Goal: Task Accomplishment & Management: Manage account settings

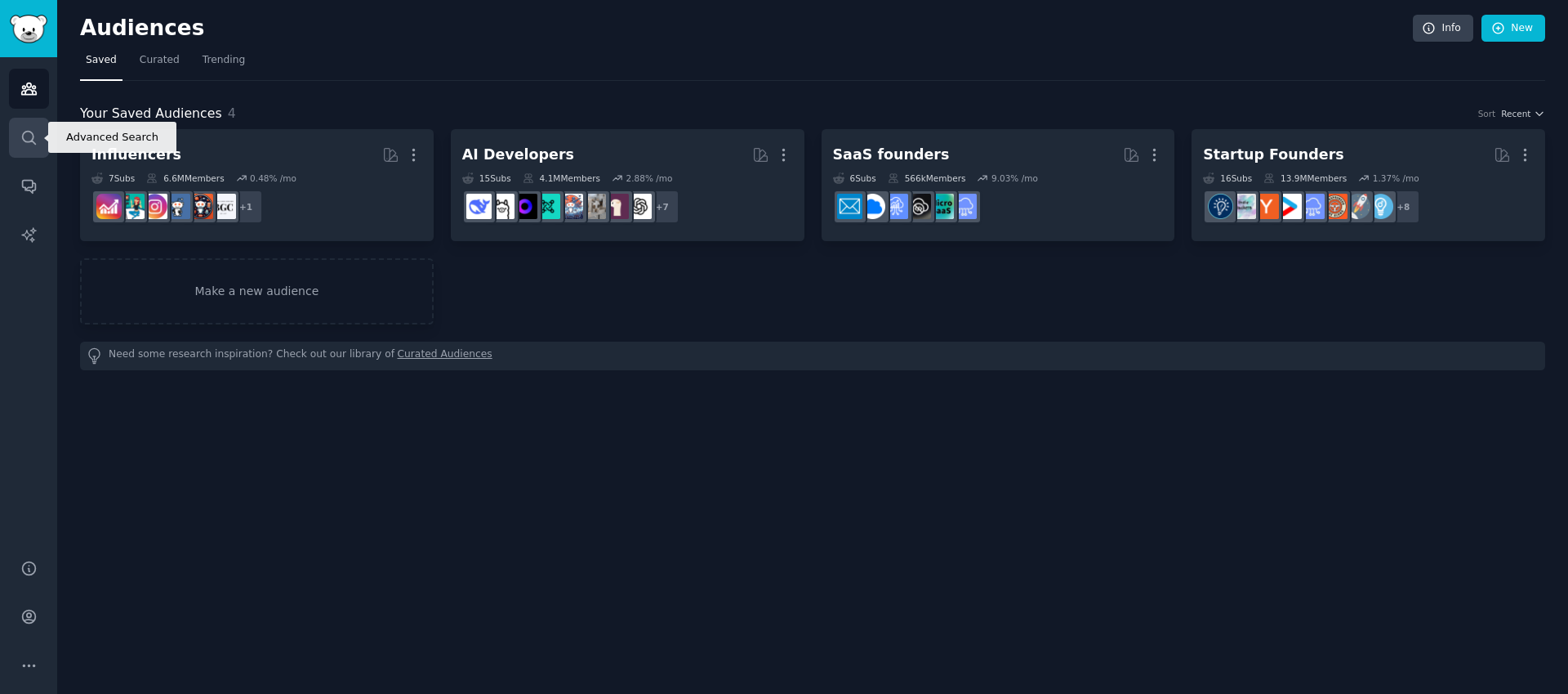
click at [9, 146] on link "Search" at bounding box center [29, 137] width 40 height 40
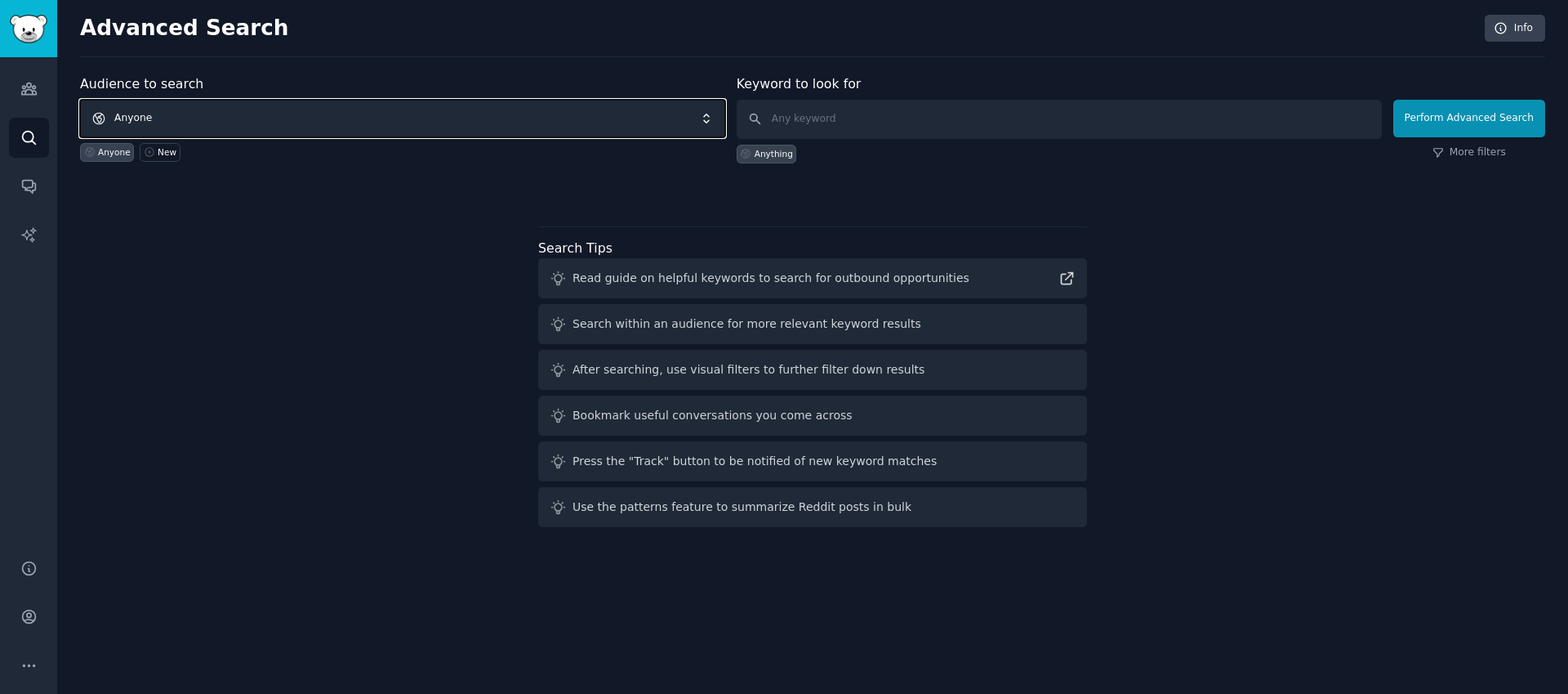
click at [304, 112] on span "Anyone" at bounding box center [403, 118] width 645 height 38
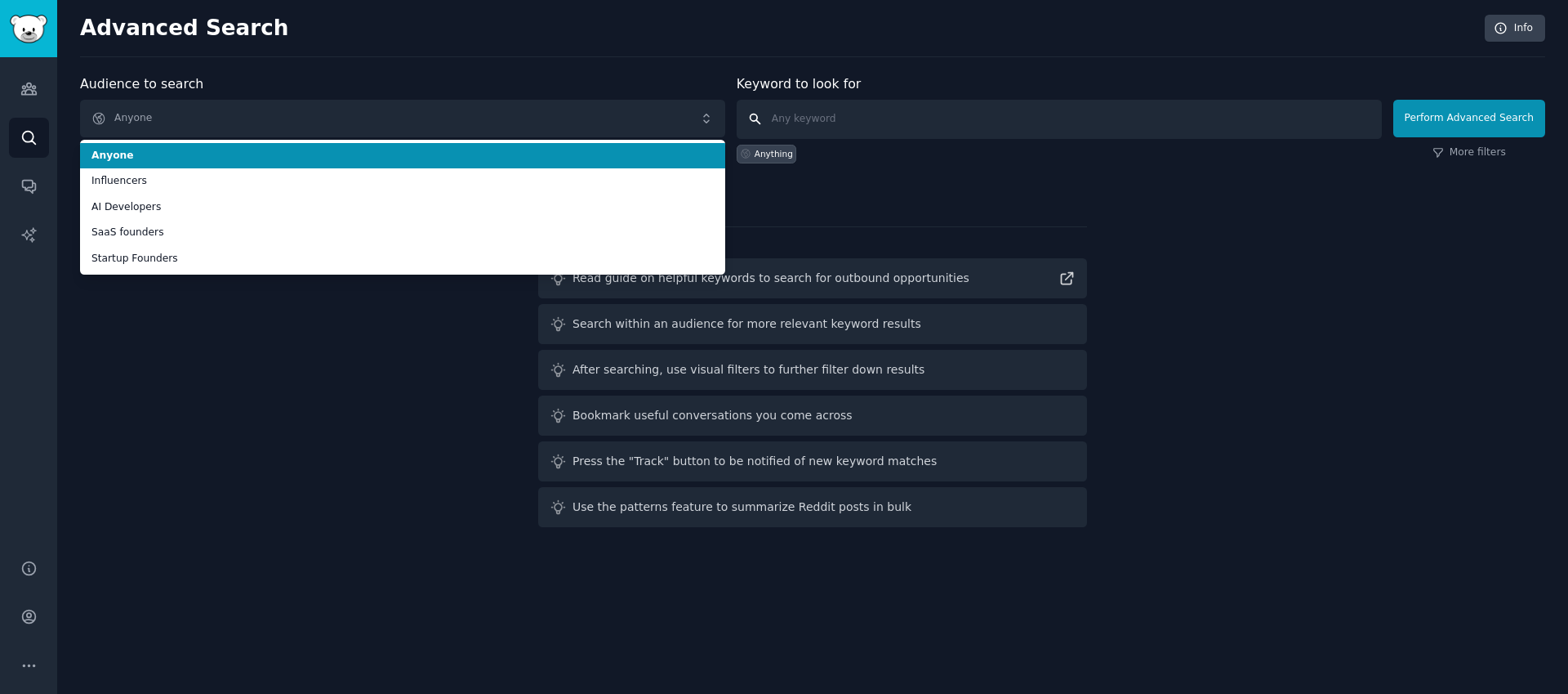
click at [941, 137] on input "text" at bounding box center [1059, 119] width 645 height 39
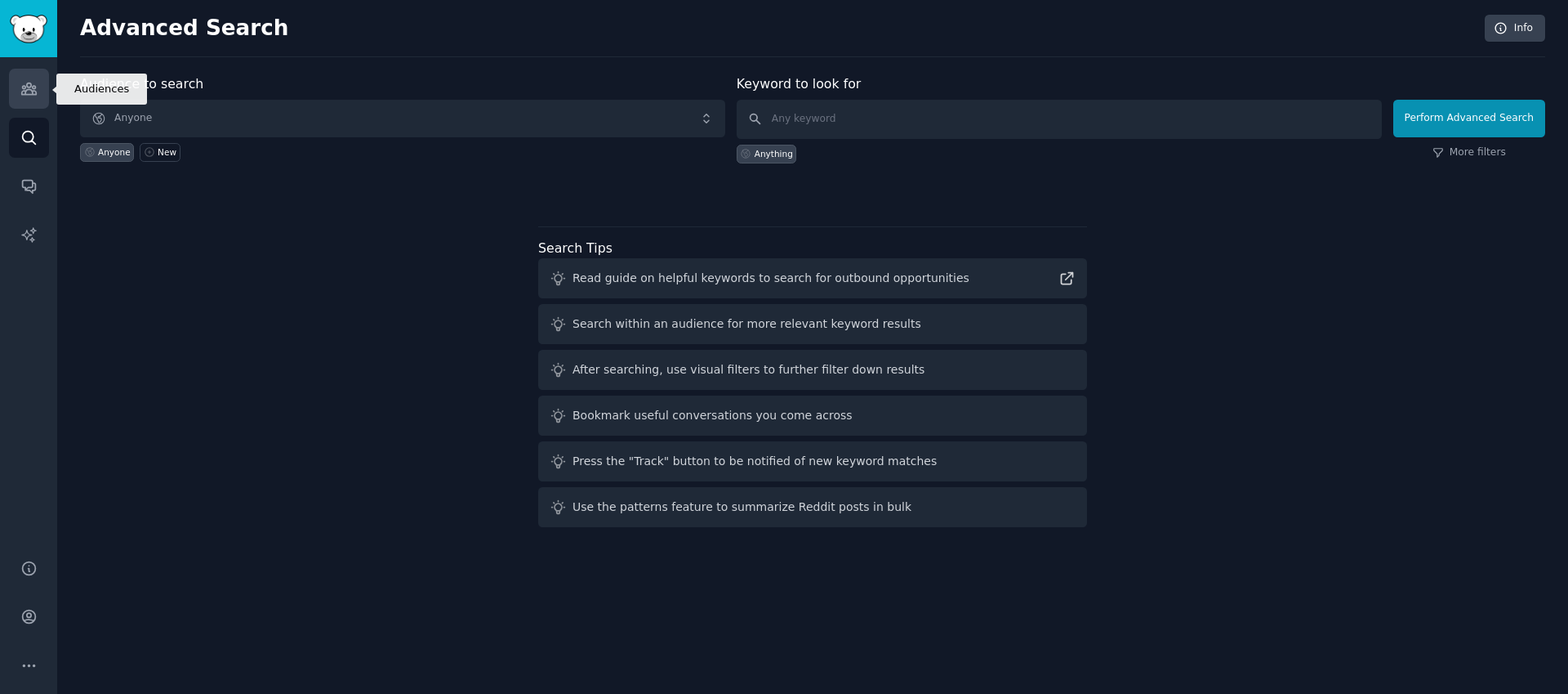
click at [14, 80] on link "Audiences" at bounding box center [29, 89] width 40 height 40
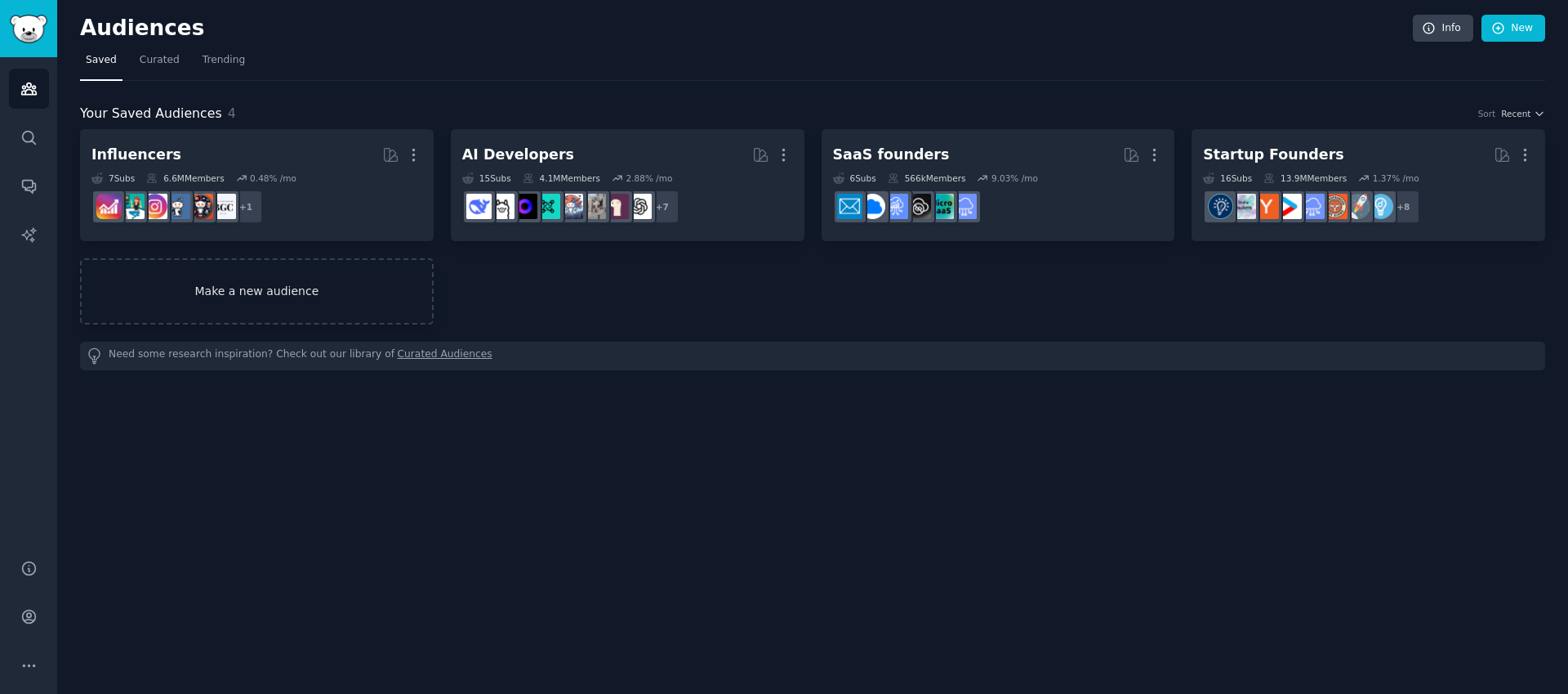
click at [370, 309] on link "Make a new audience" at bounding box center [257, 291] width 353 height 66
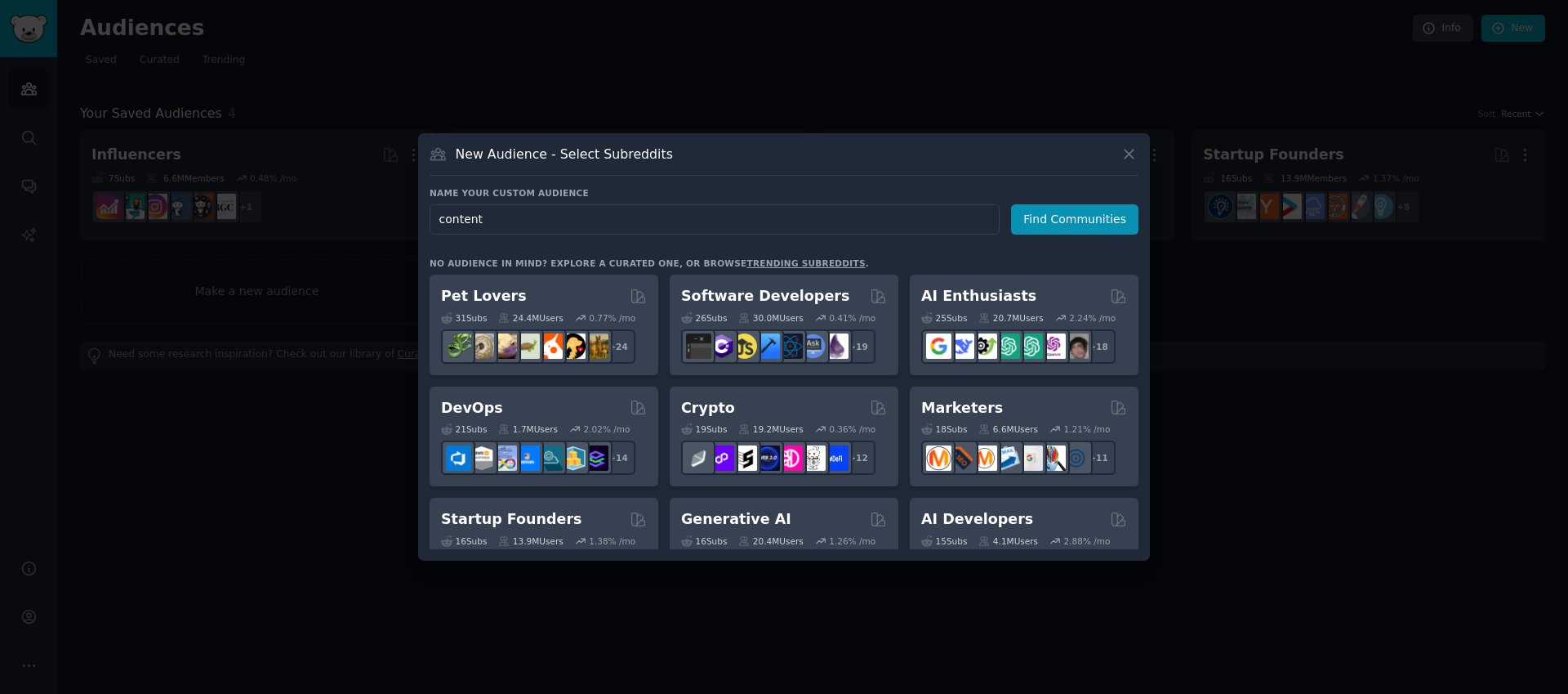
type input "content"
click button "Find Communities" at bounding box center [1075, 220] width 127 height 30
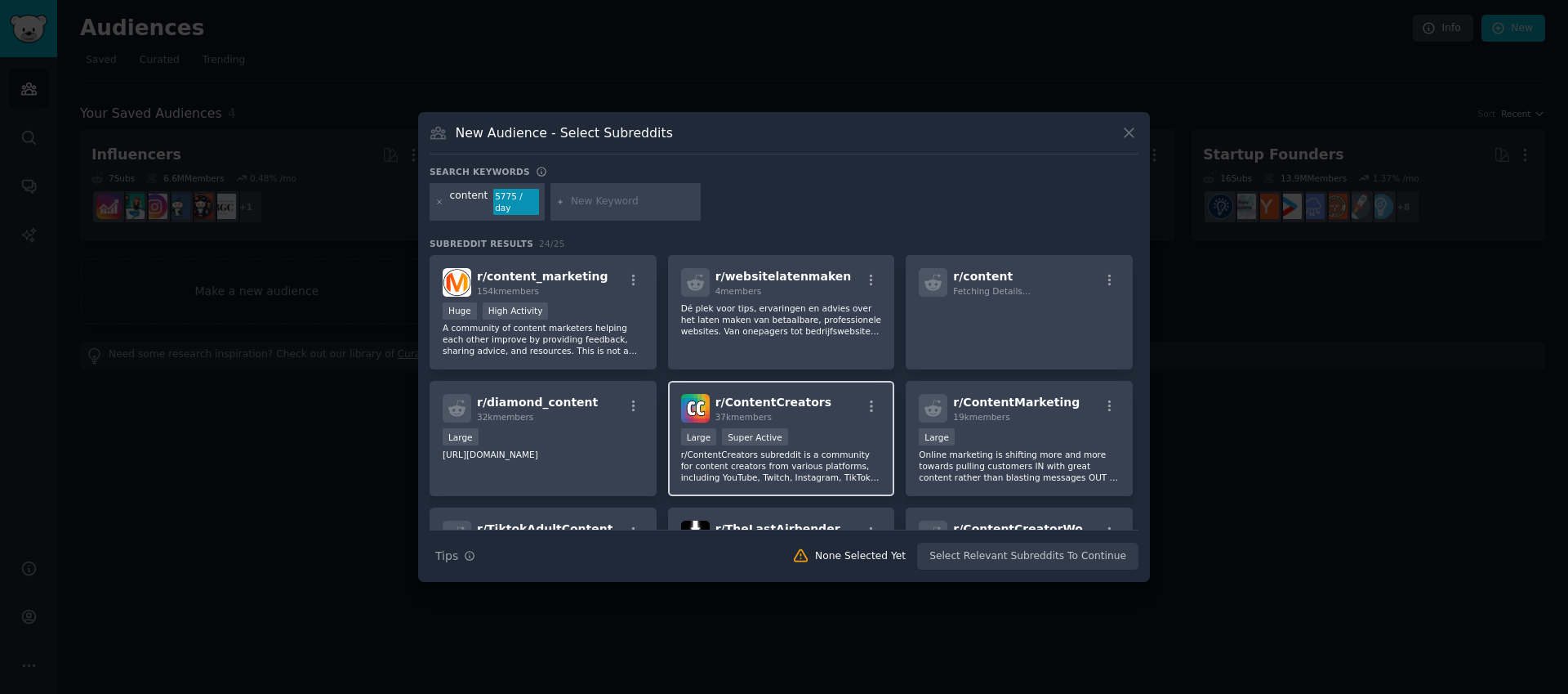
click at [811, 422] on div "37k members" at bounding box center [773, 417] width 116 height 12
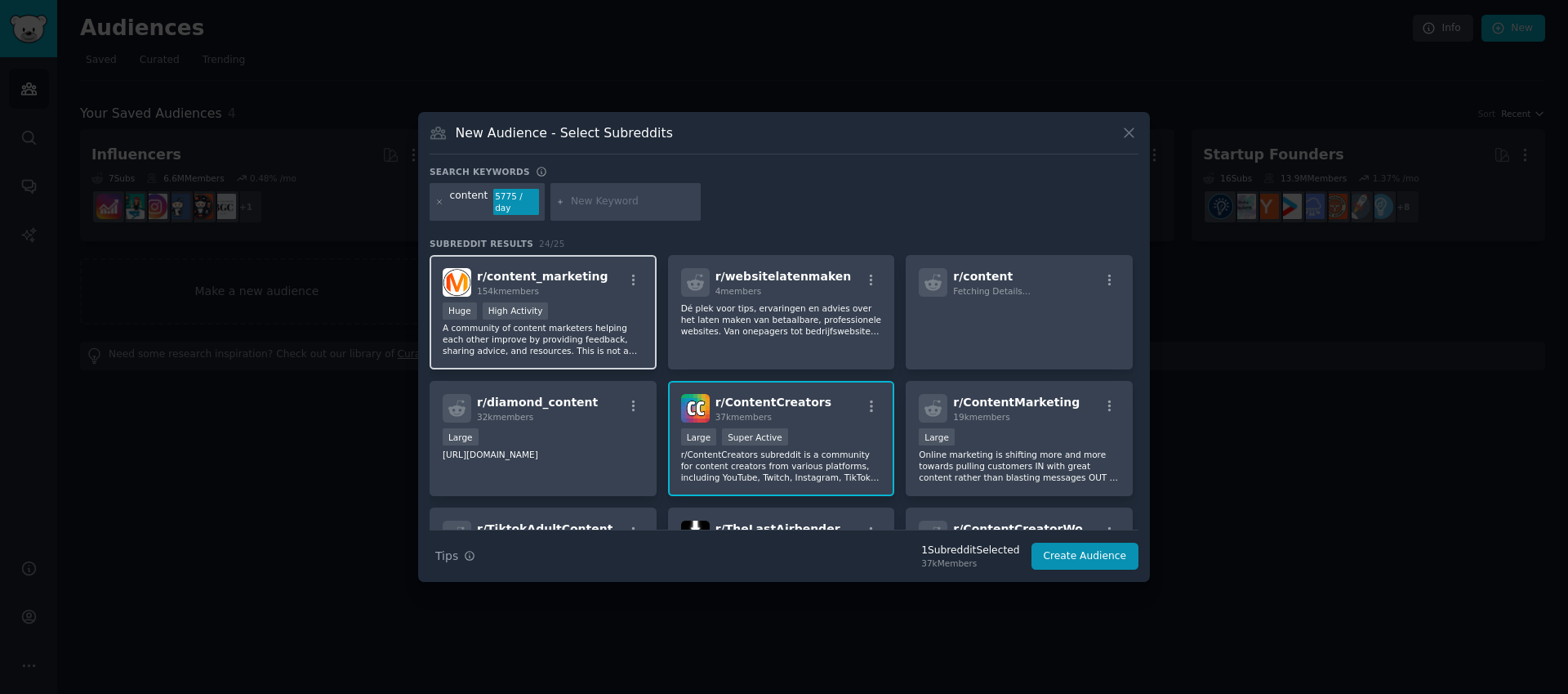
click at [570, 285] on div "154k members" at bounding box center [542, 291] width 132 height 12
click at [1130, 558] on button "Create Audience" at bounding box center [1085, 556] width 108 height 28
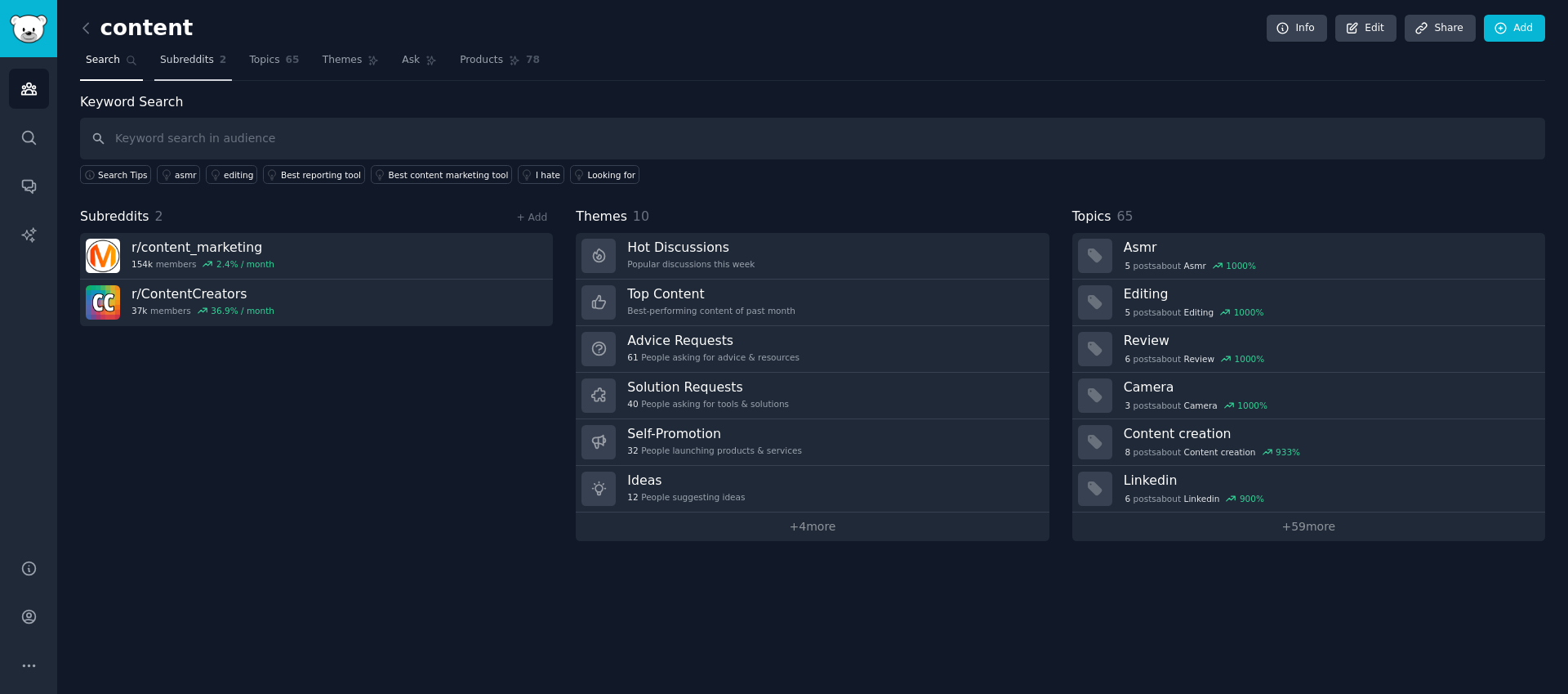
click at [199, 64] on span "Subreddits" at bounding box center [187, 60] width 54 height 15
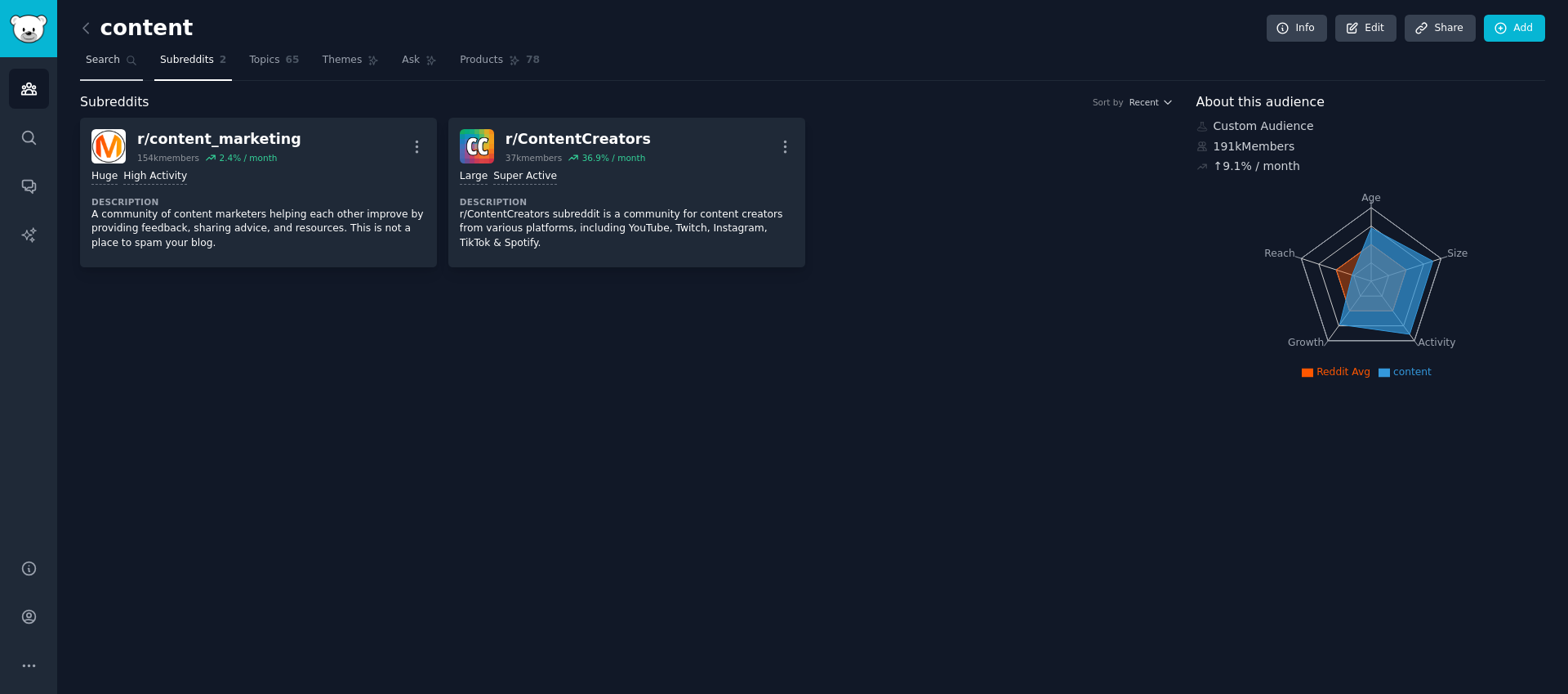
click at [117, 62] on span "Search" at bounding box center [102, 60] width 34 height 15
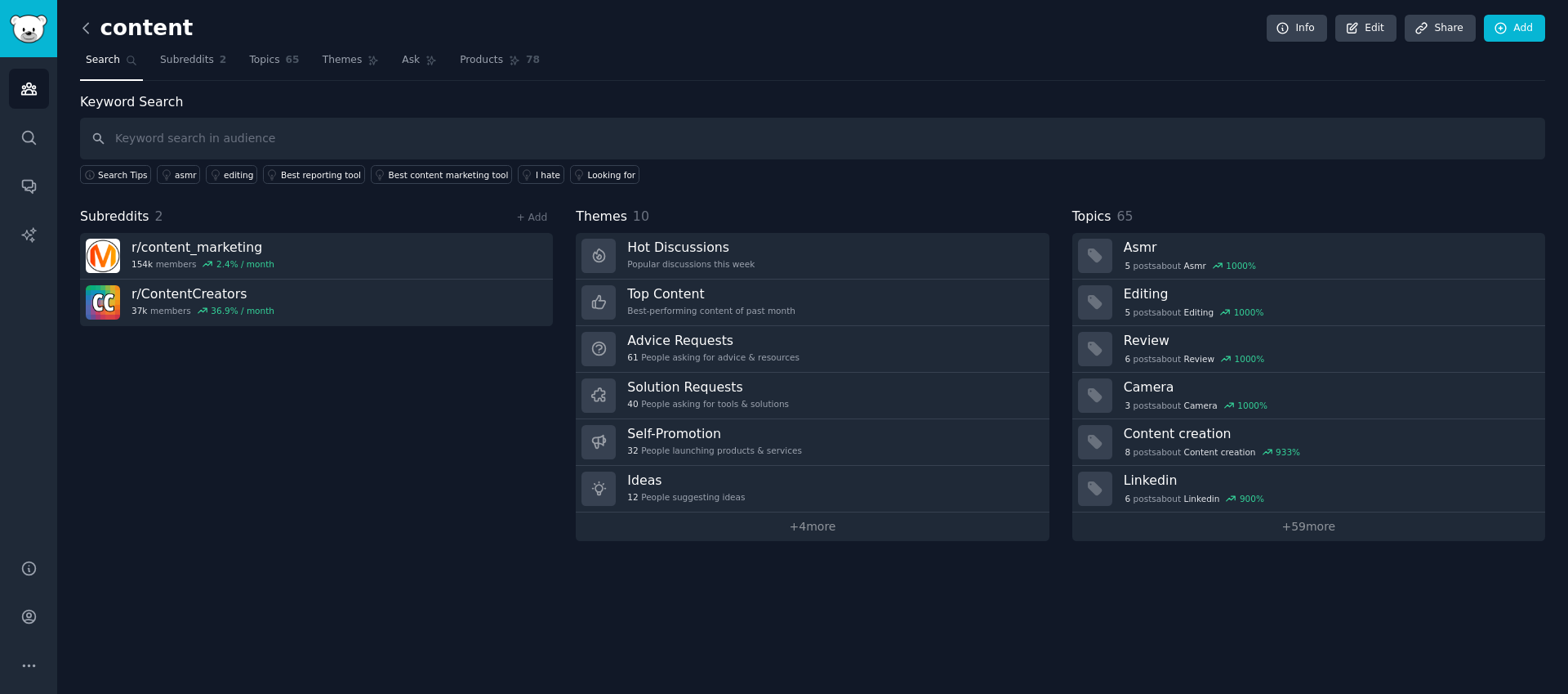
click at [80, 29] on icon at bounding box center [86, 28] width 17 height 17
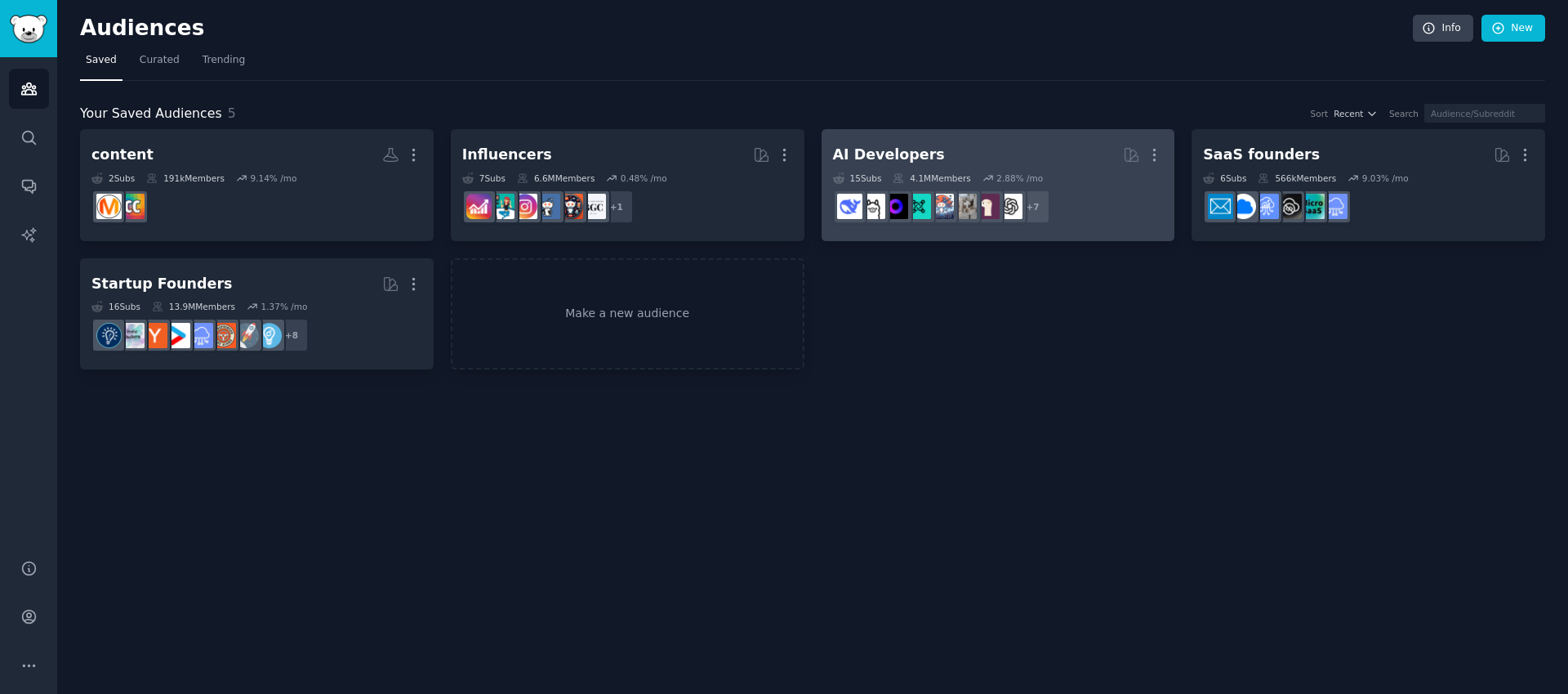
click at [967, 147] on h2 "AI Developers More" at bounding box center [998, 155] width 331 height 28
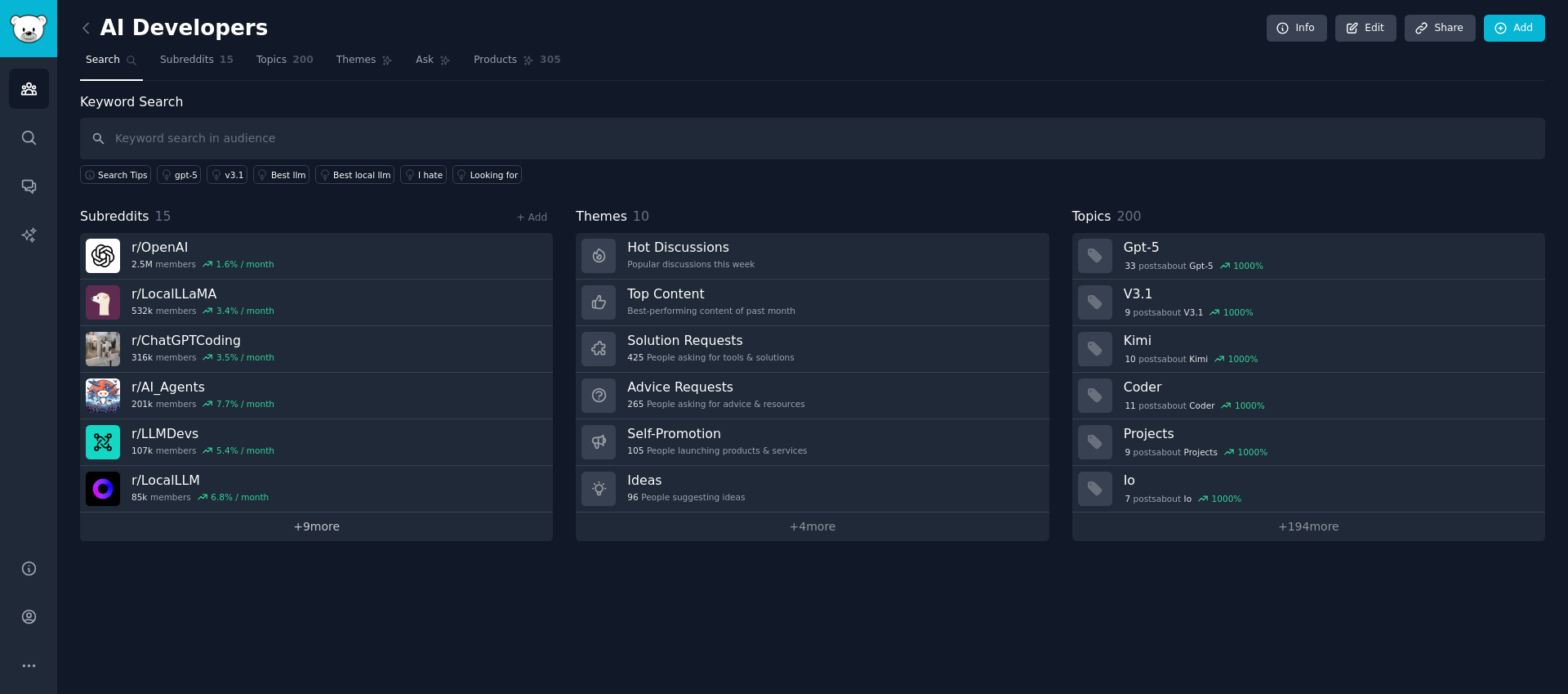
click at [309, 515] on link "+ 9 more" at bounding box center [317, 526] width 472 height 28
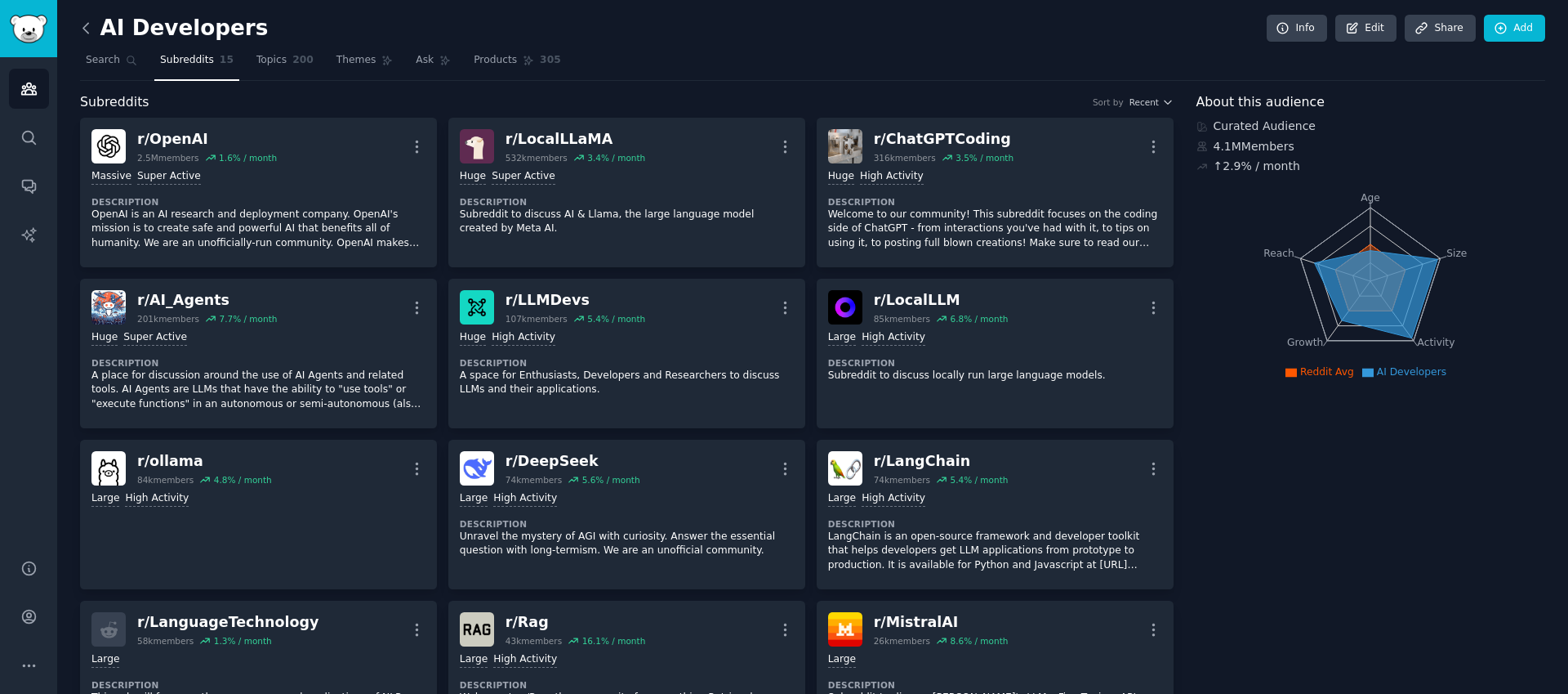
click at [85, 30] on icon at bounding box center [85, 28] width 5 height 10
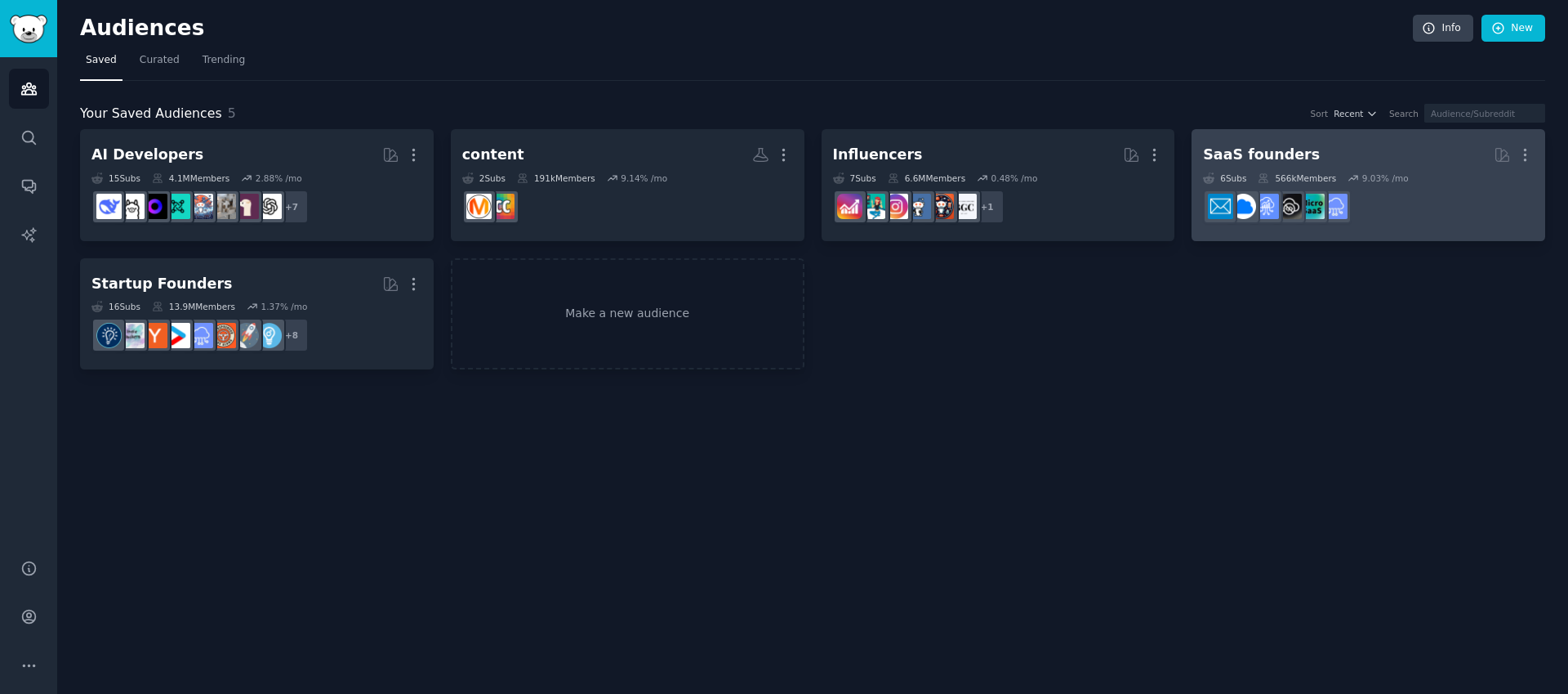
click at [1371, 149] on h2 "SaaS founders More" at bounding box center [1368, 155] width 331 height 28
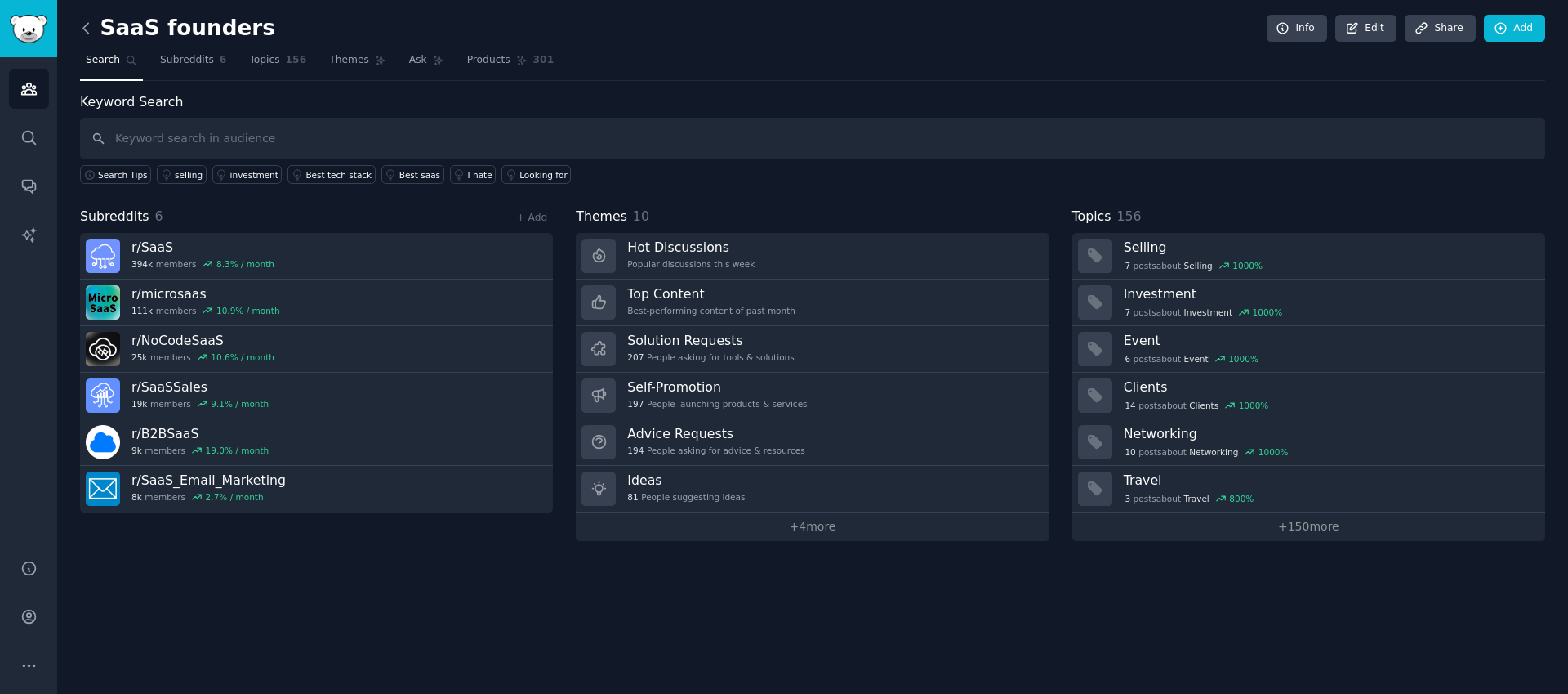
click at [84, 32] on icon at bounding box center [86, 28] width 17 height 17
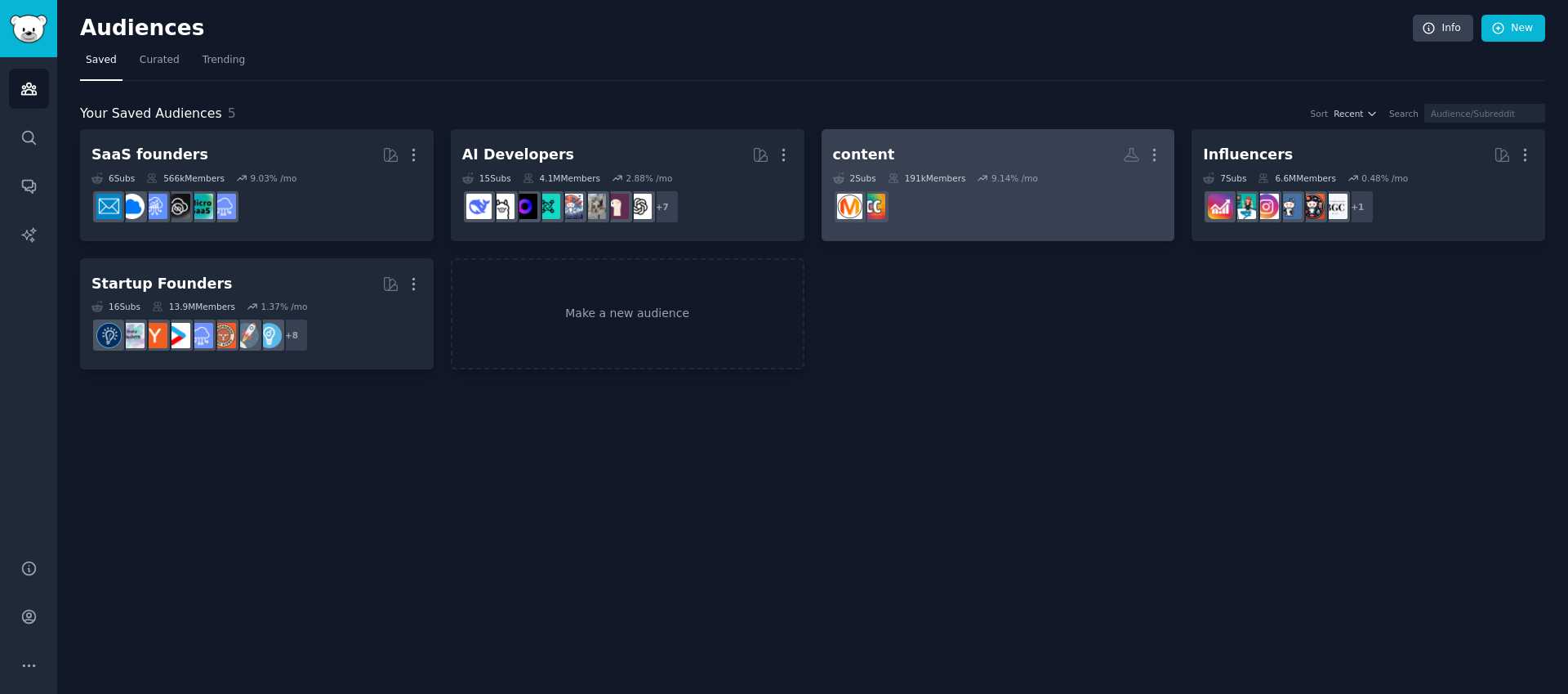
click at [977, 148] on h2 "content More" at bounding box center [998, 155] width 331 height 28
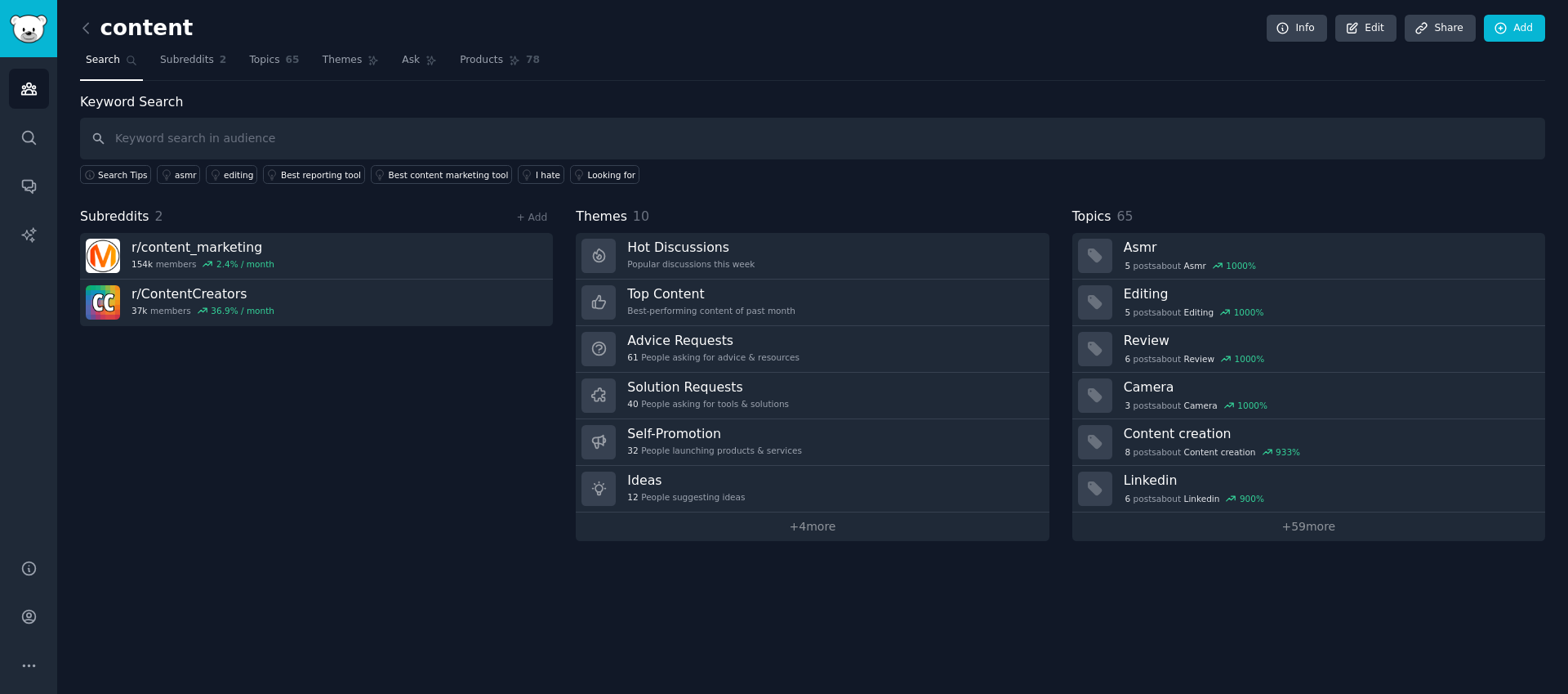
click at [122, 30] on h2 "content" at bounding box center [137, 28] width 113 height 26
click at [123, 30] on h2 "content" at bounding box center [137, 28] width 113 height 26
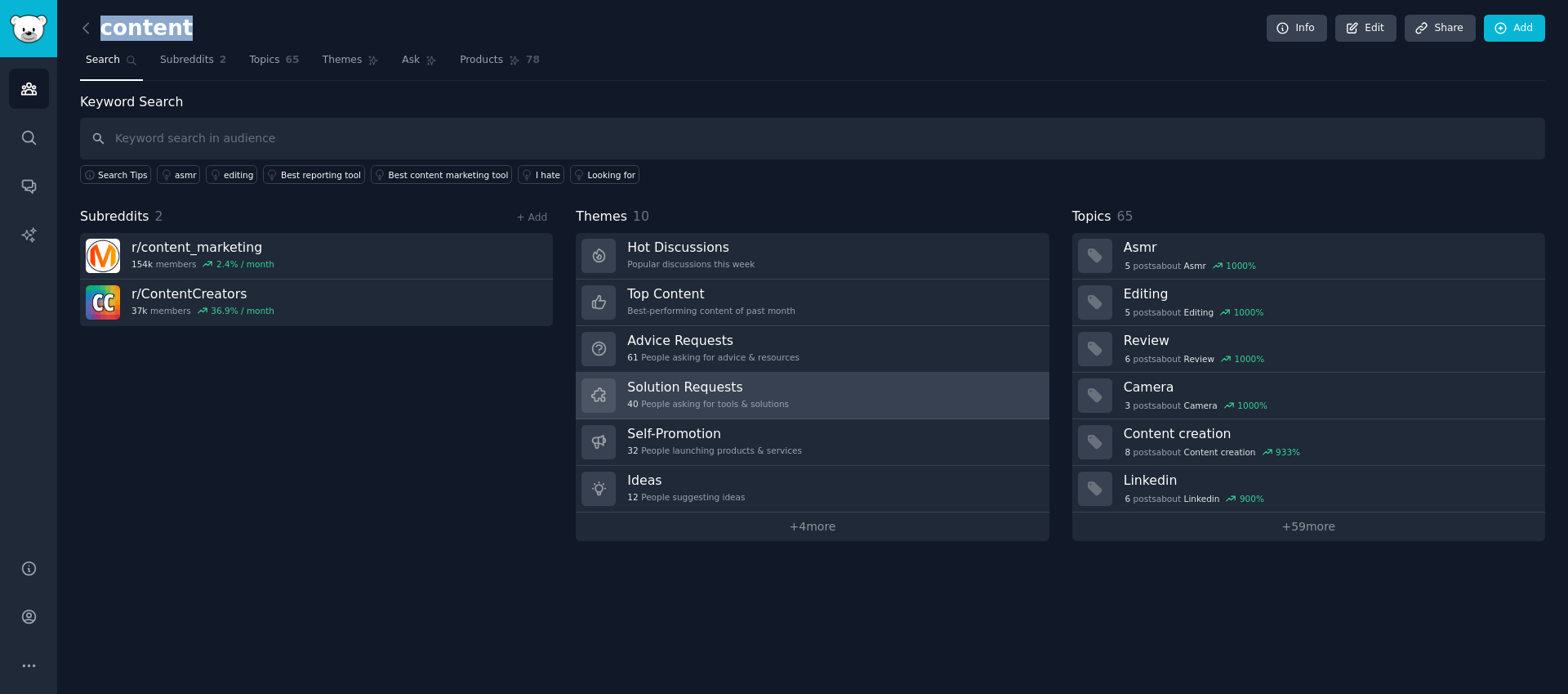
click at [831, 384] on link "Solution Requests 40 People asking for tools & solutions" at bounding box center [812, 396] width 472 height 47
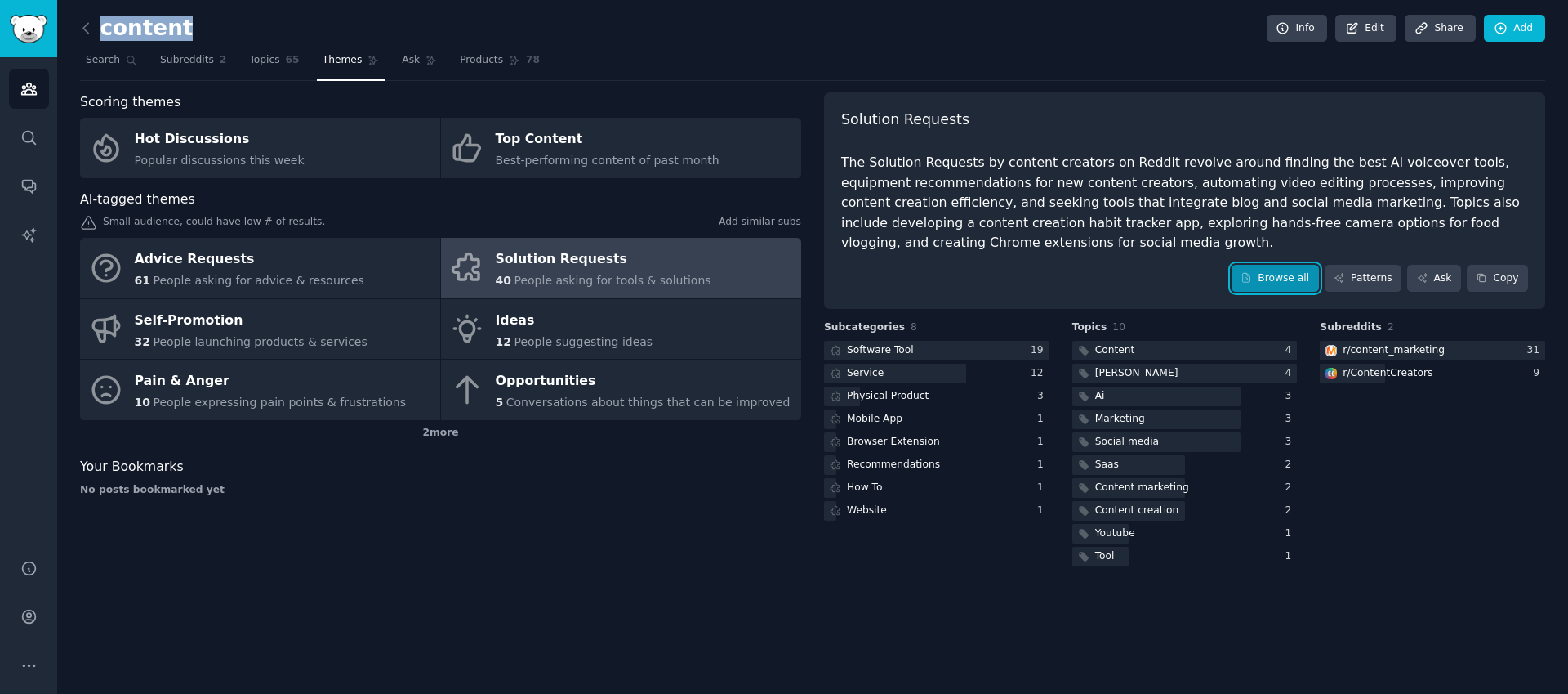
click at [1282, 272] on link "Browse all" at bounding box center [1275, 278] width 87 height 28
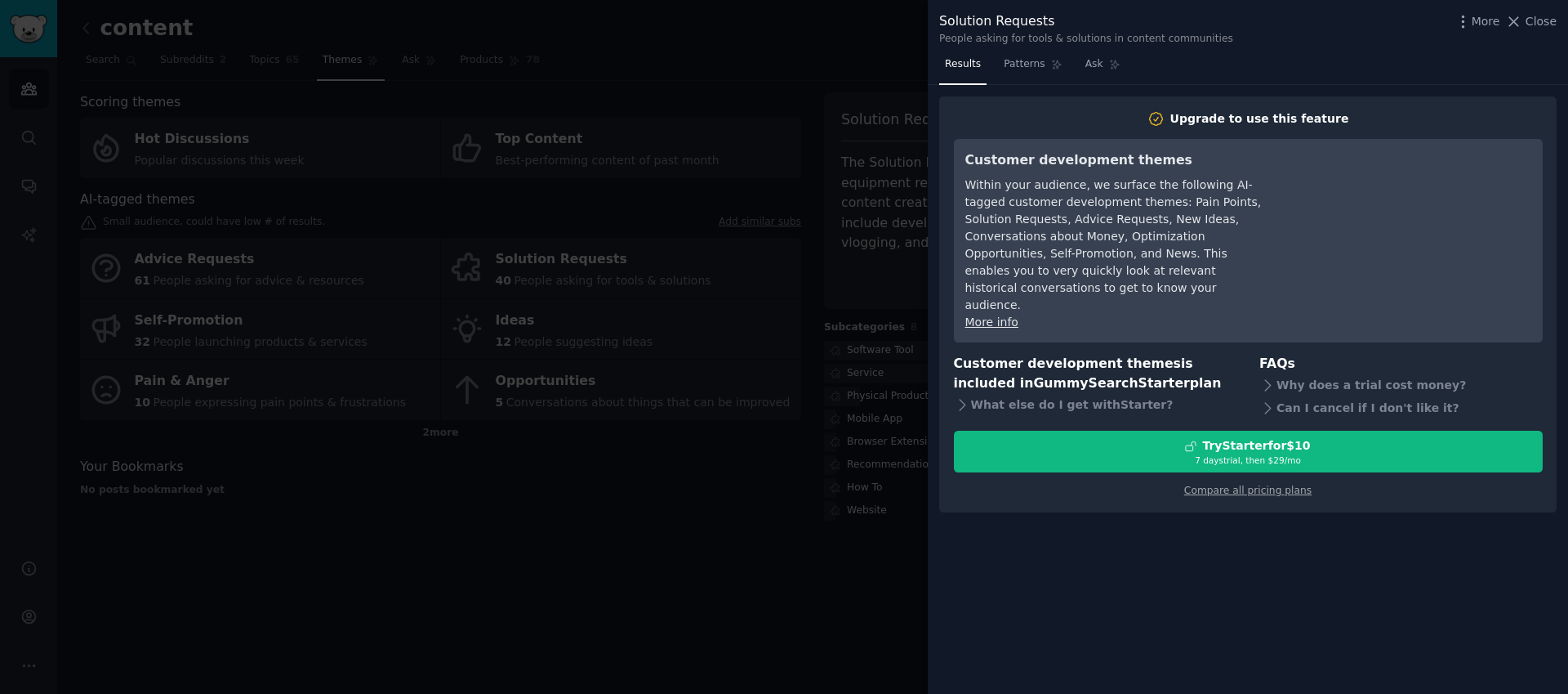
click at [740, 461] on div at bounding box center [784, 347] width 1568 height 694
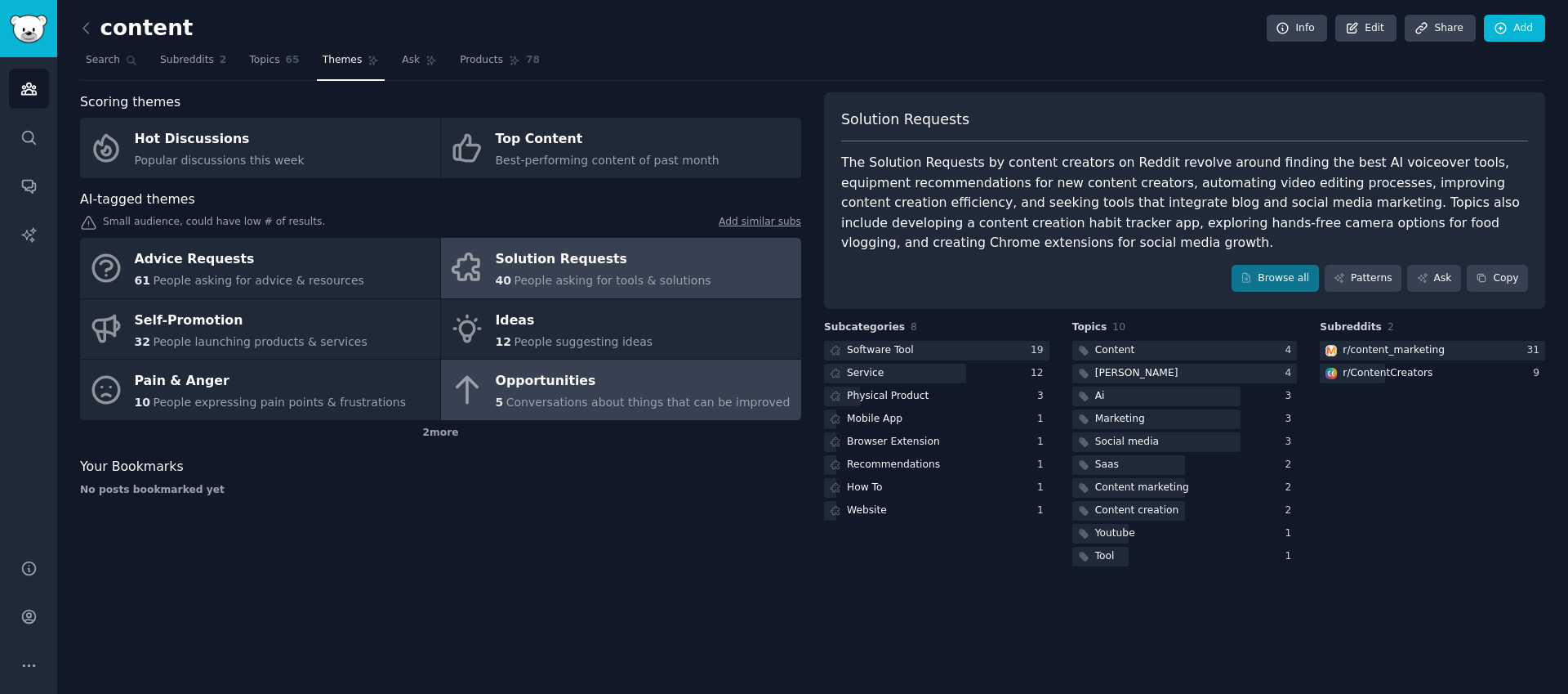
click at [630, 400] on span "Conversations about things that can be improved" at bounding box center [647, 402] width 284 height 13
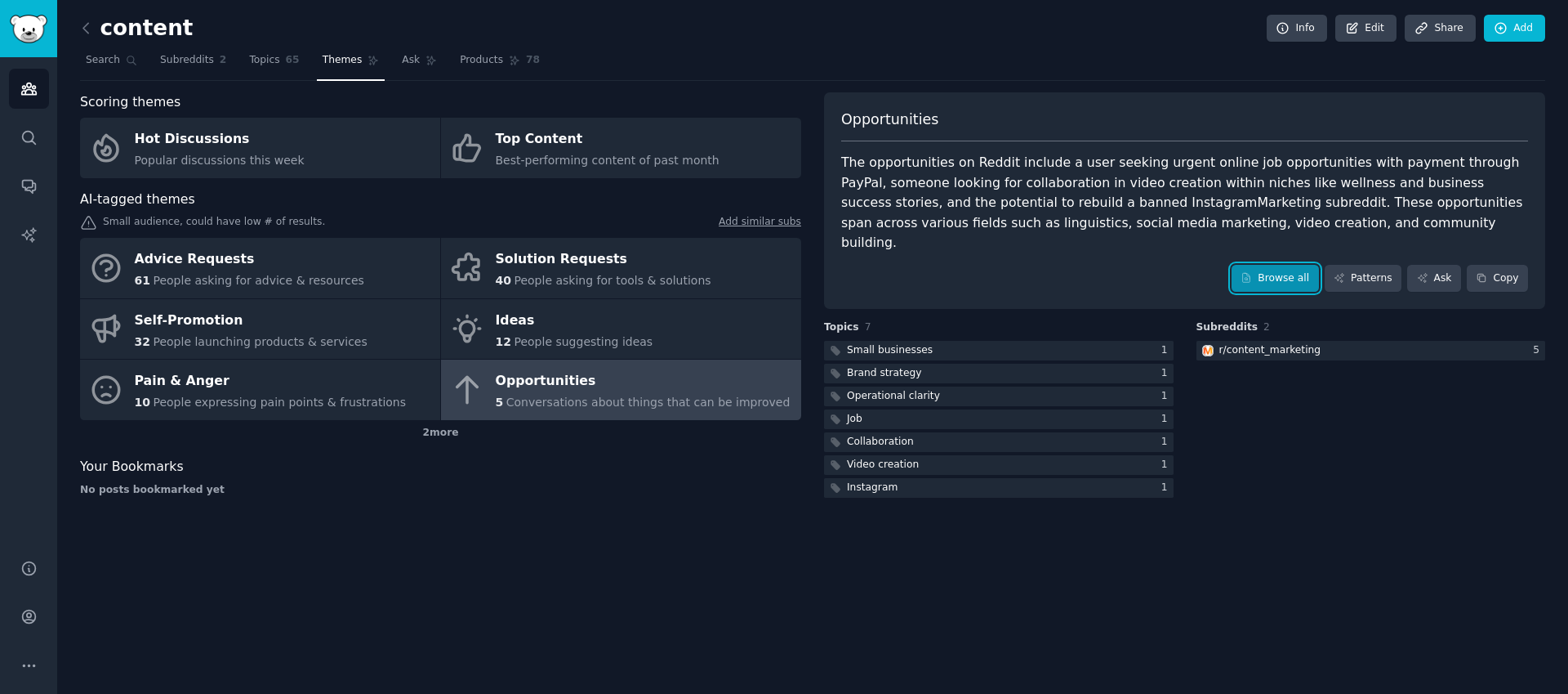
click at [1244, 265] on link "Browse all" at bounding box center [1275, 278] width 87 height 28
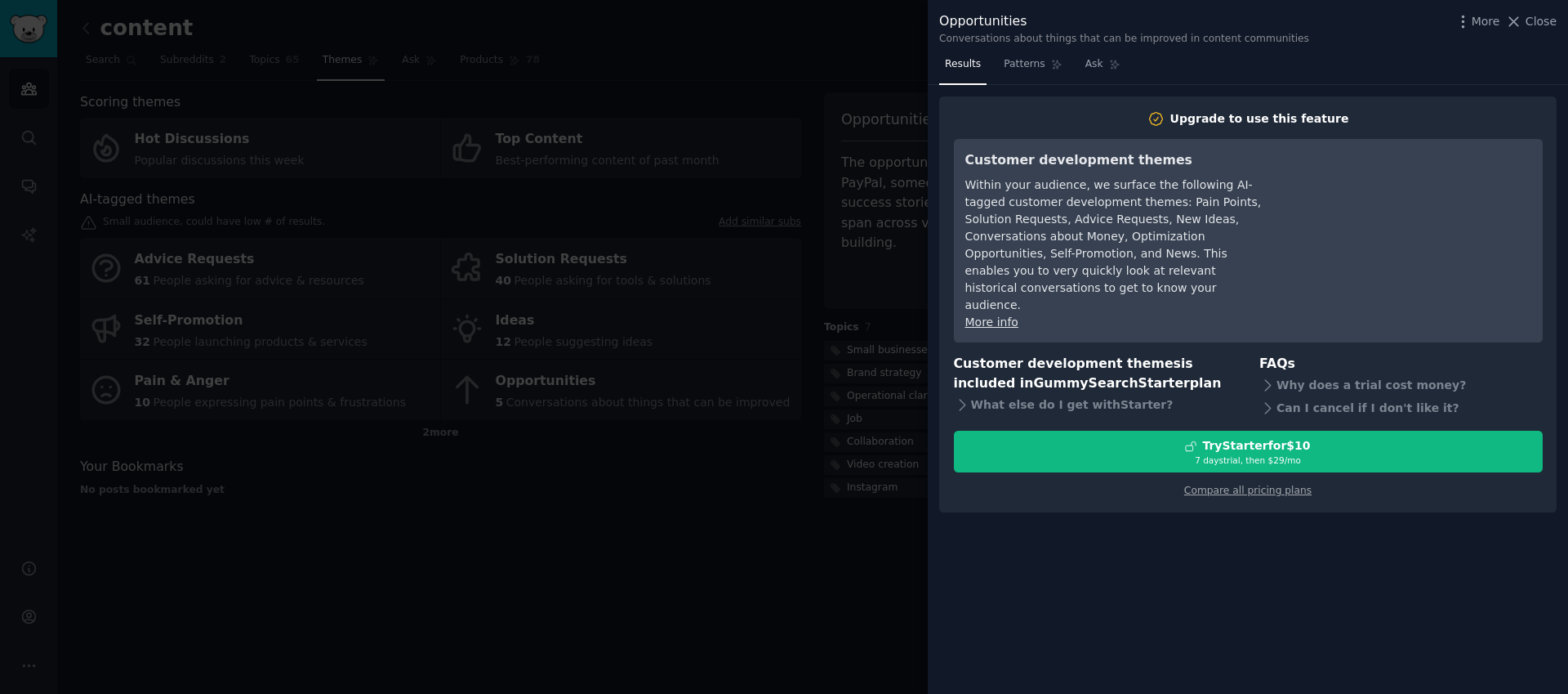
click at [721, 466] on div at bounding box center [784, 347] width 1568 height 694
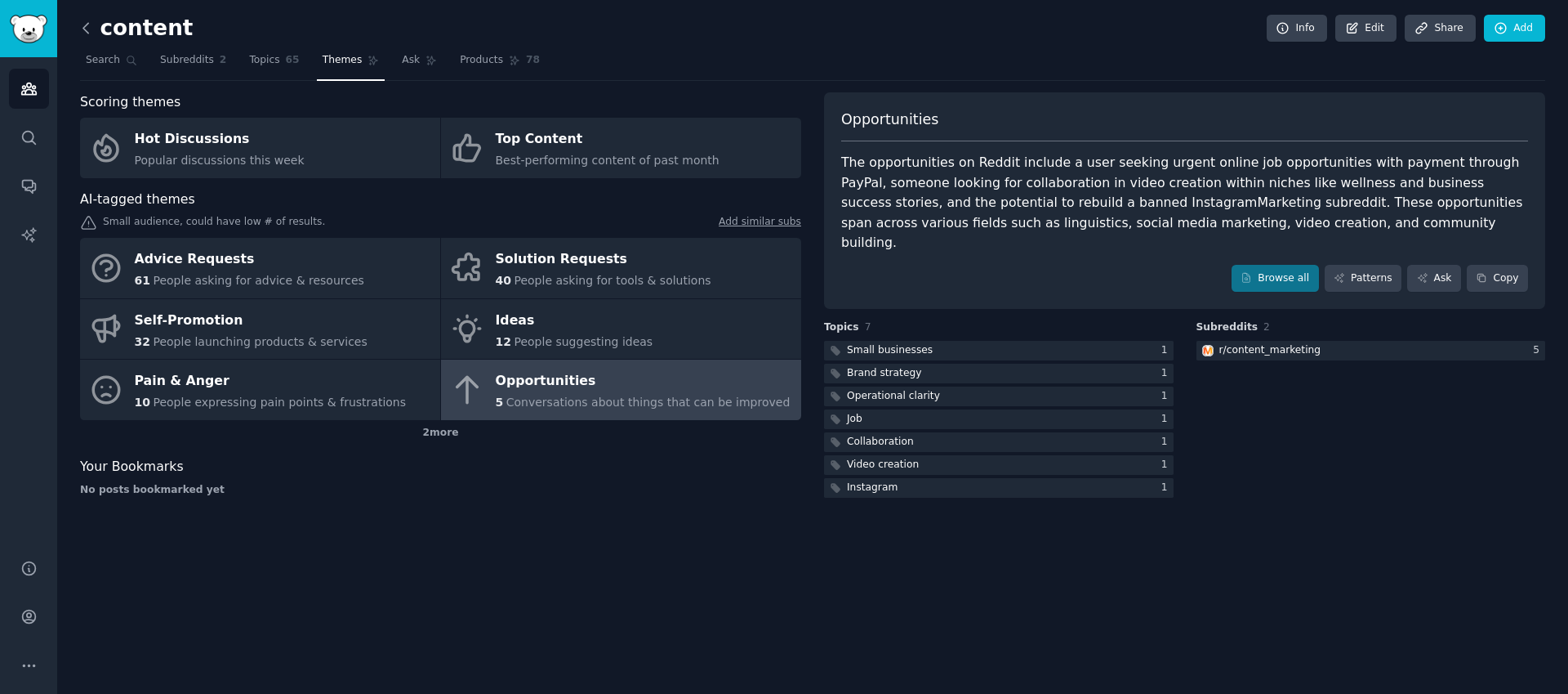
click at [84, 24] on icon at bounding box center [86, 28] width 17 height 17
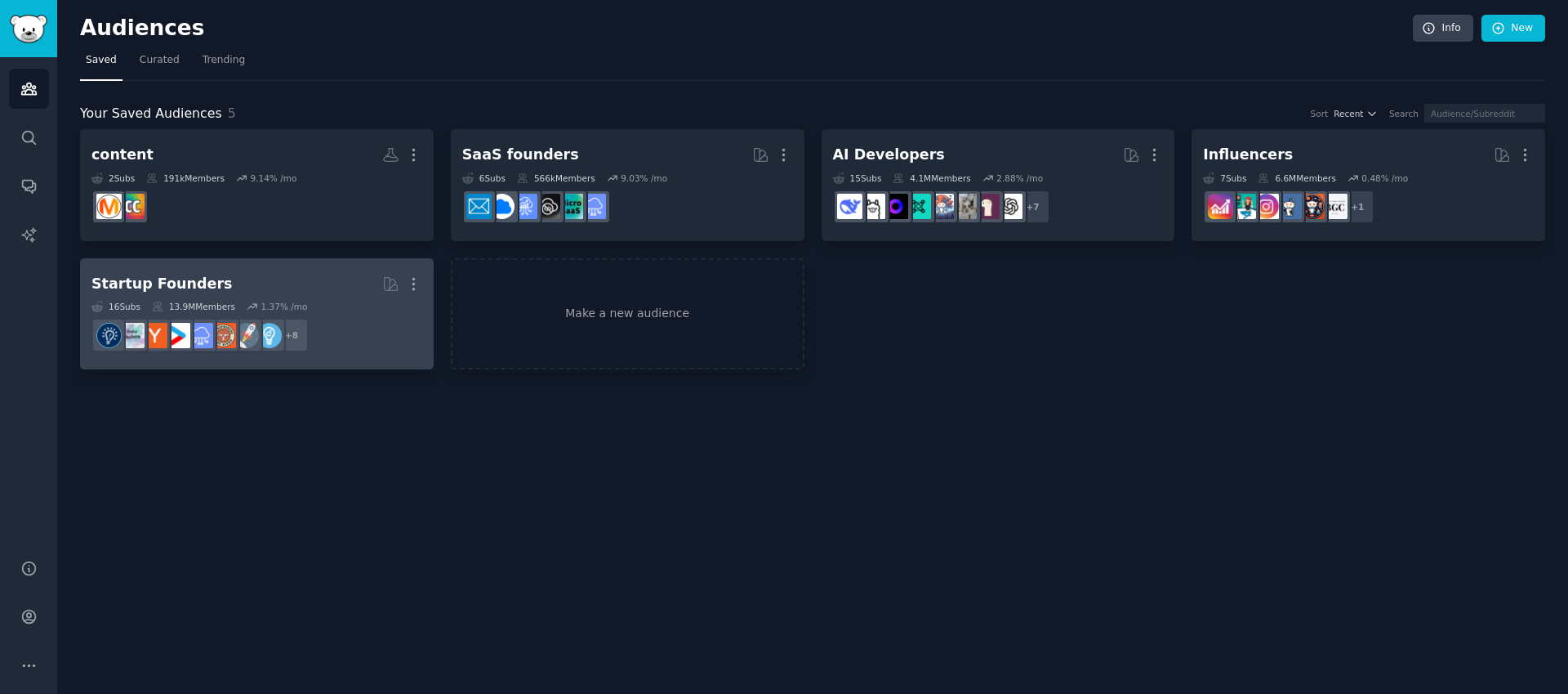
click at [363, 303] on div "16 Sub s 13.9M Members 1.37 % /mo" at bounding box center [256, 307] width 331 height 12
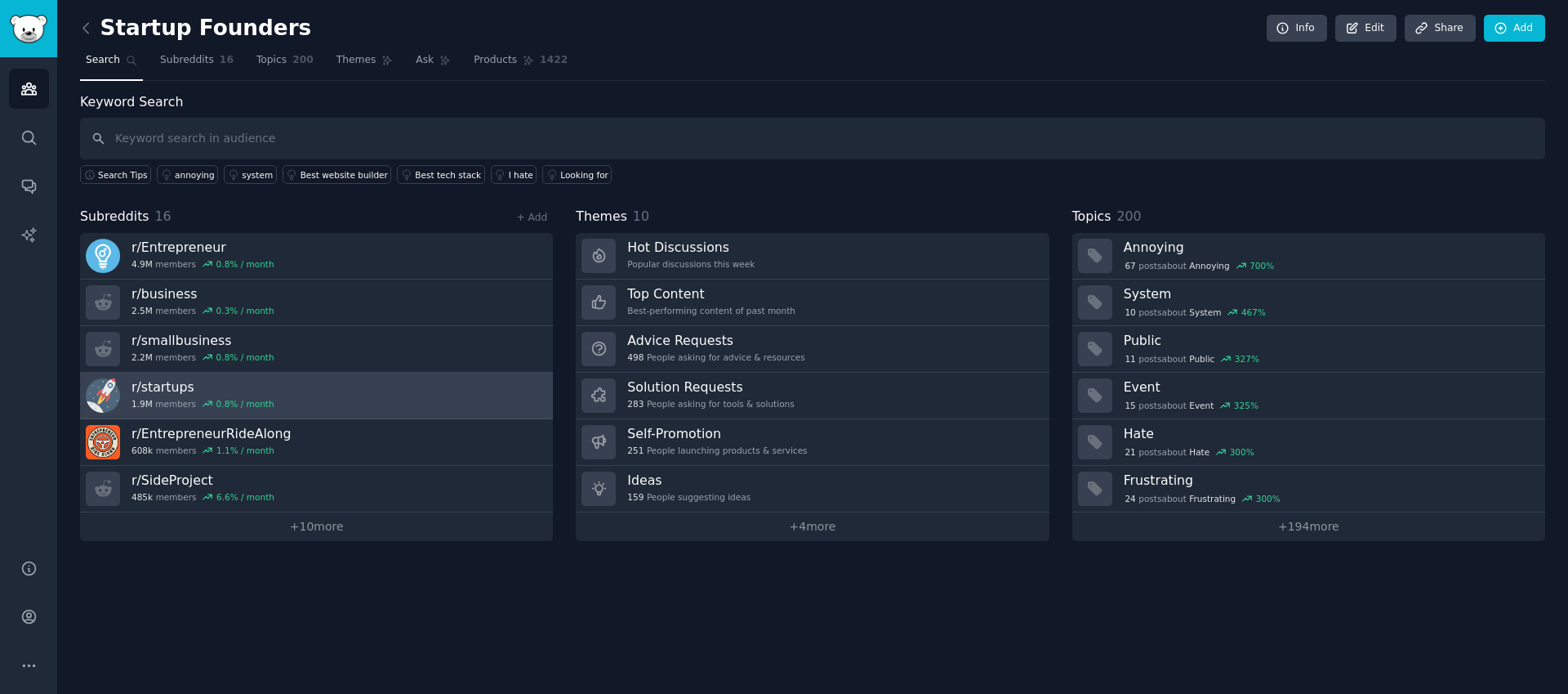
click at [448, 386] on link "r/ startups 1.9M members 0.8 % / month" at bounding box center [317, 396] width 472 height 47
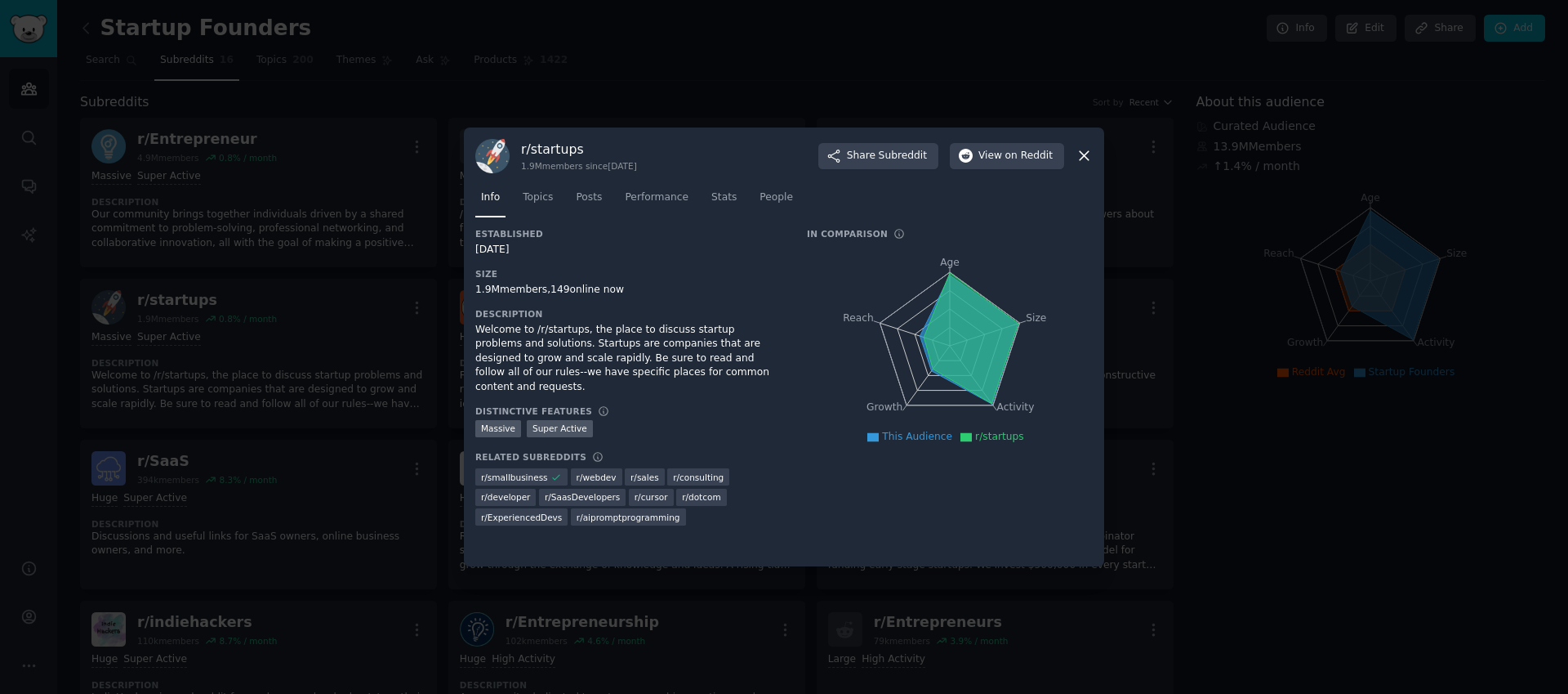
click at [1088, 152] on icon at bounding box center [1084, 156] width 9 height 9
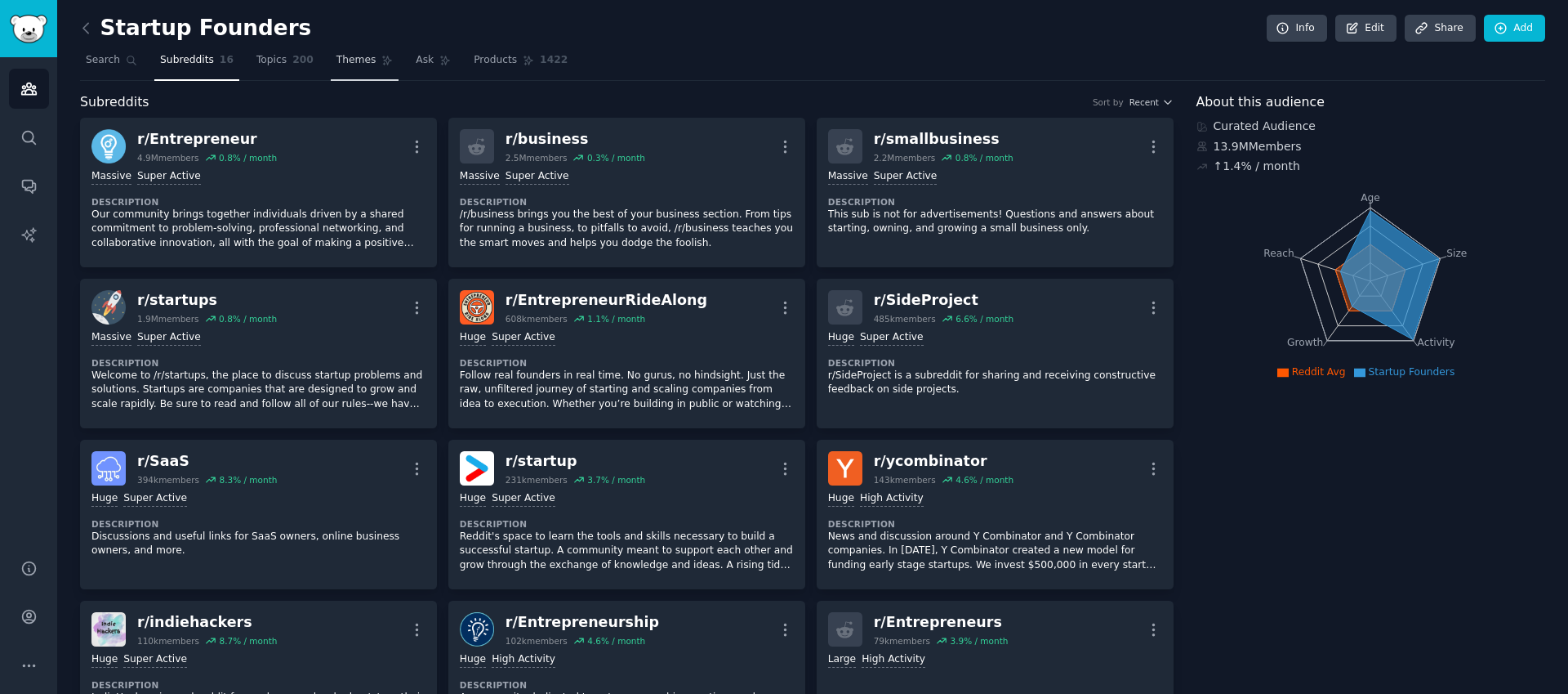
click at [356, 65] on span "Themes" at bounding box center [357, 60] width 40 height 15
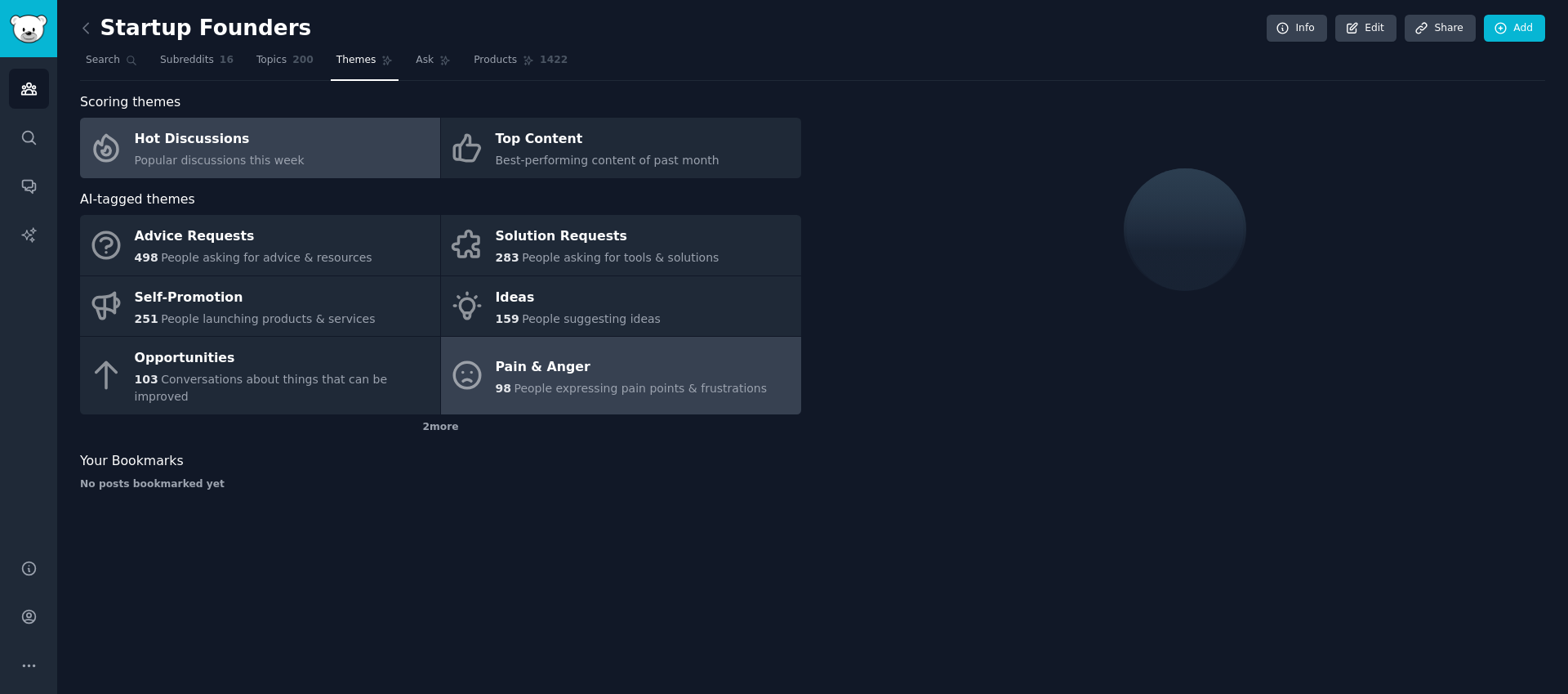
click at [667, 381] on span "People expressing pain points & frustrations" at bounding box center [640, 388] width 253 height 13
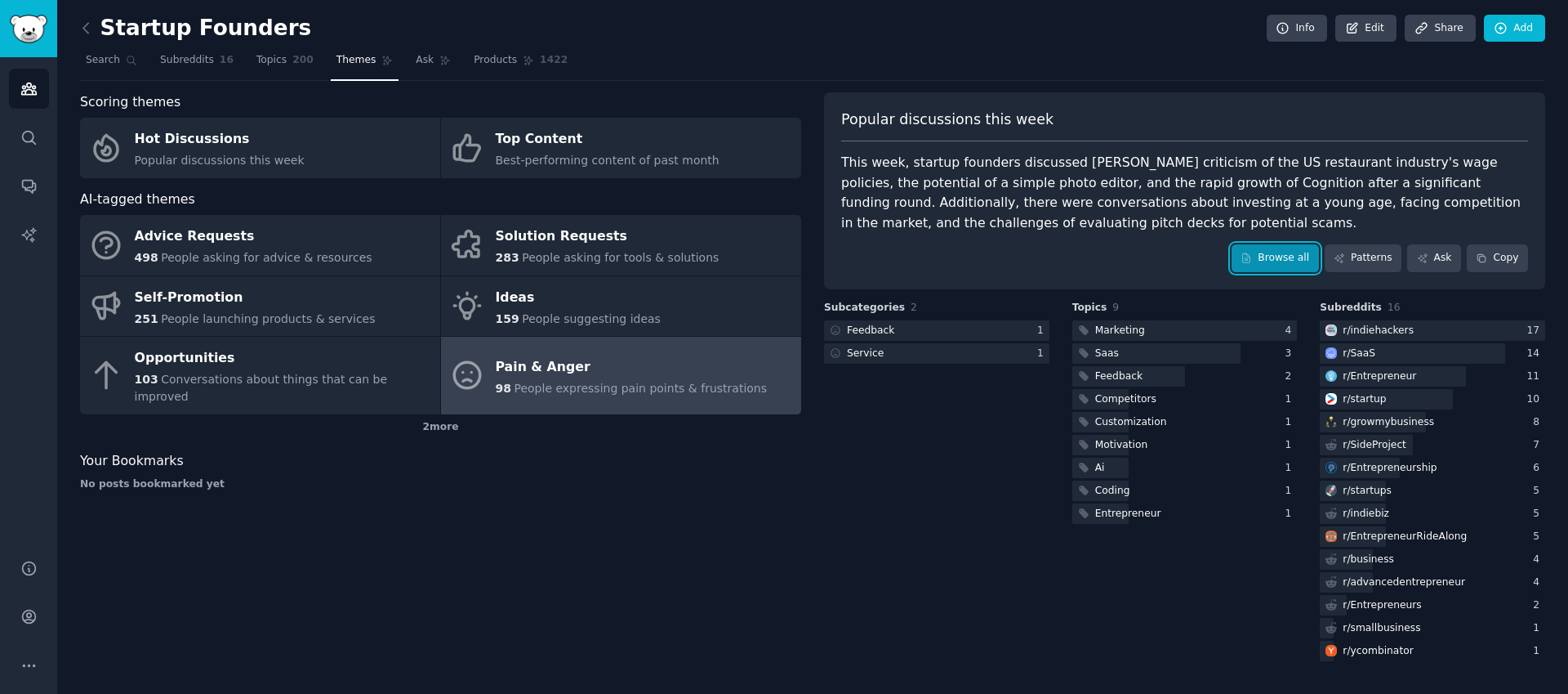
click at [1248, 252] on icon at bounding box center [1246, 258] width 12 height 12
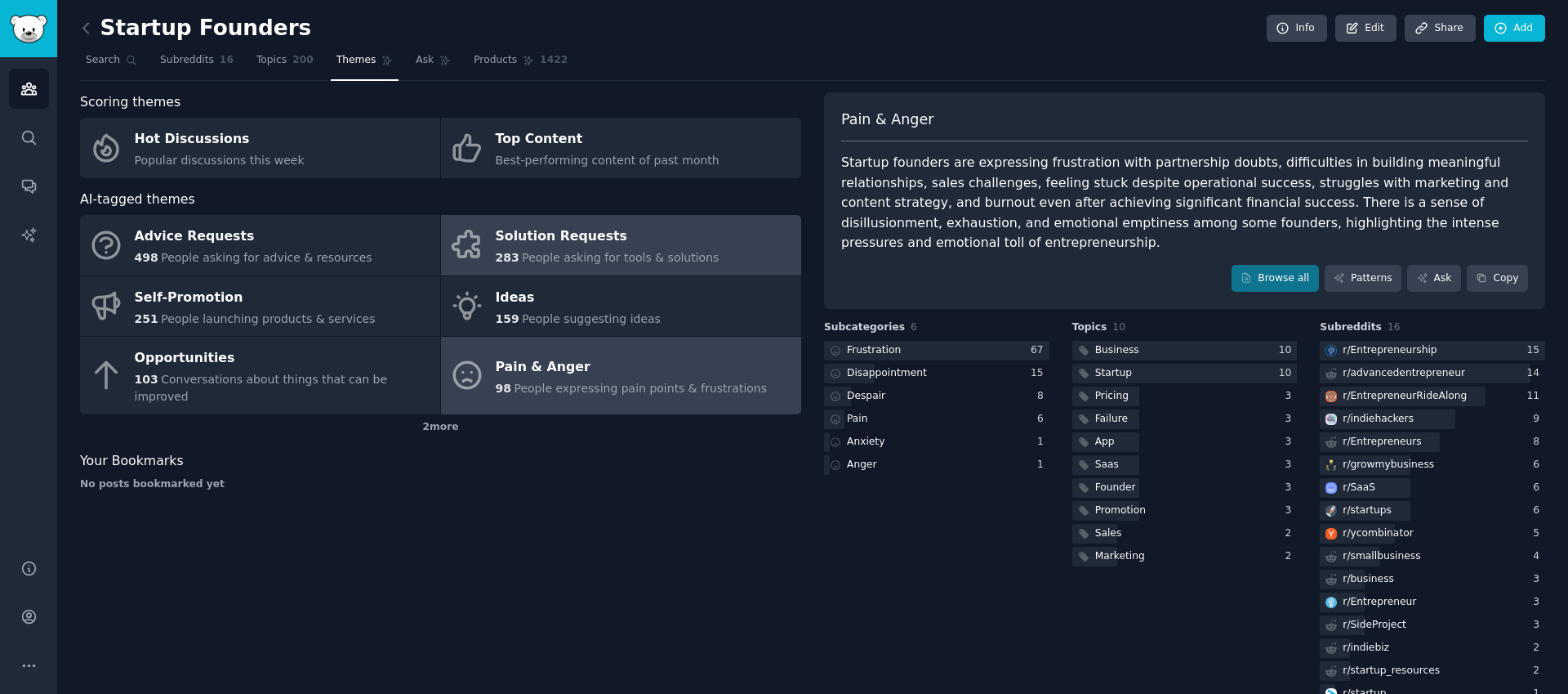
click at [659, 224] on div "Solution Requests" at bounding box center [607, 236] width 224 height 26
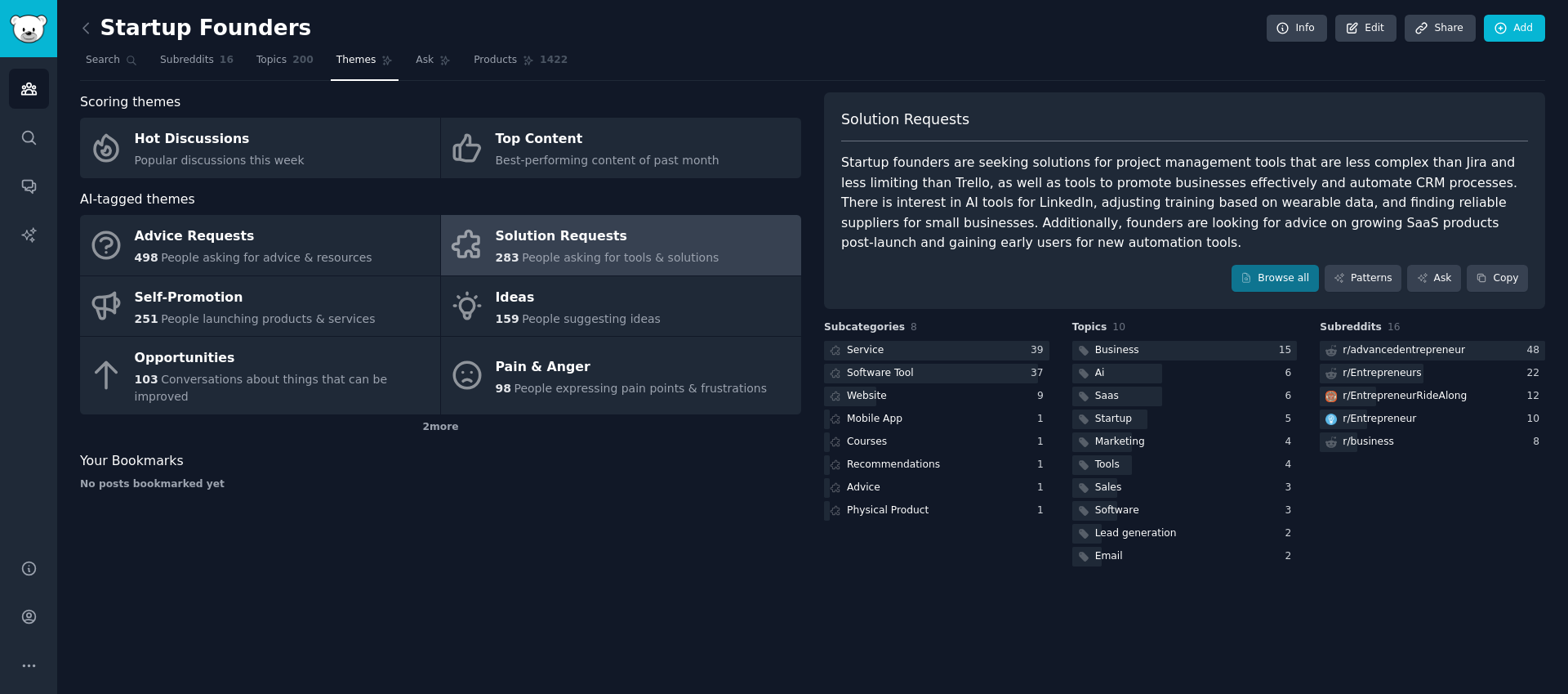
click at [75, 26] on div "Startup Founders Info Edit Share Add Search Subreddits 16 Topics 200 Themes Ask…" at bounding box center [812, 347] width 1511 height 694
click at [80, 23] on icon at bounding box center [86, 28] width 17 height 17
